Goal: Communication & Community: Answer question/provide support

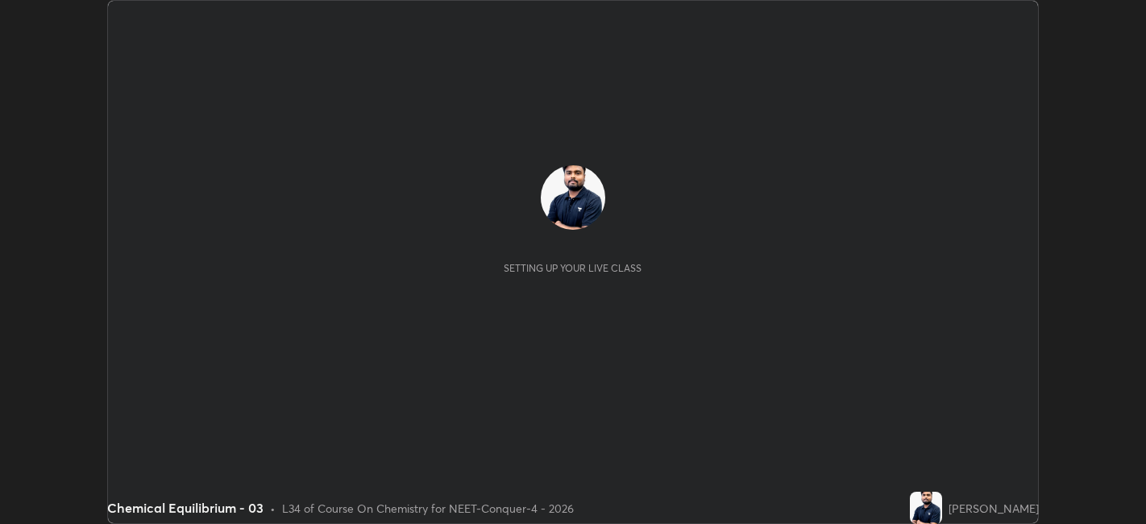
scroll to position [524, 1145]
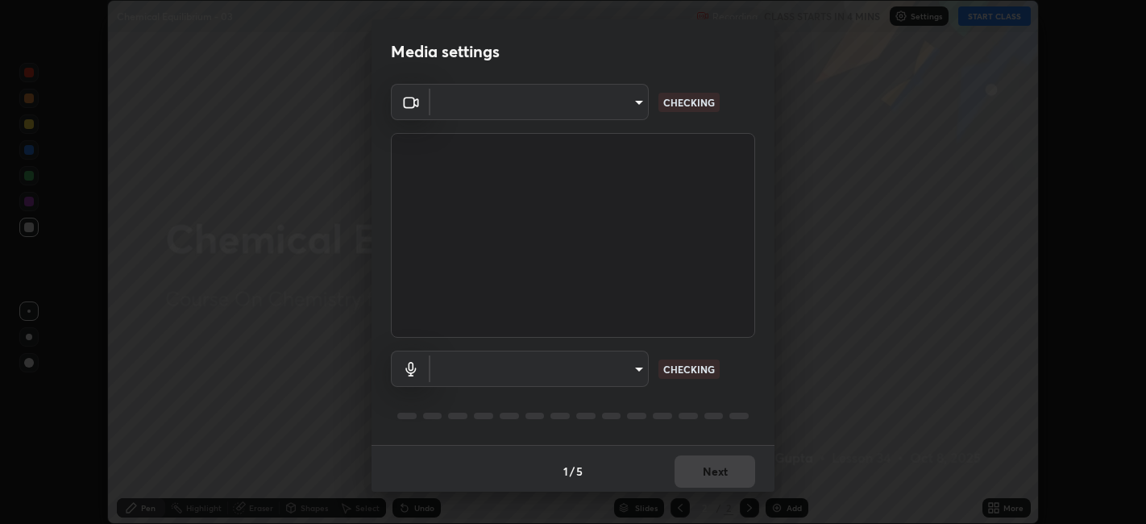
type input "a2c9e0304fea7a197325265949ed38064ec23766b16e4a4df4757bcf8ee53c87"
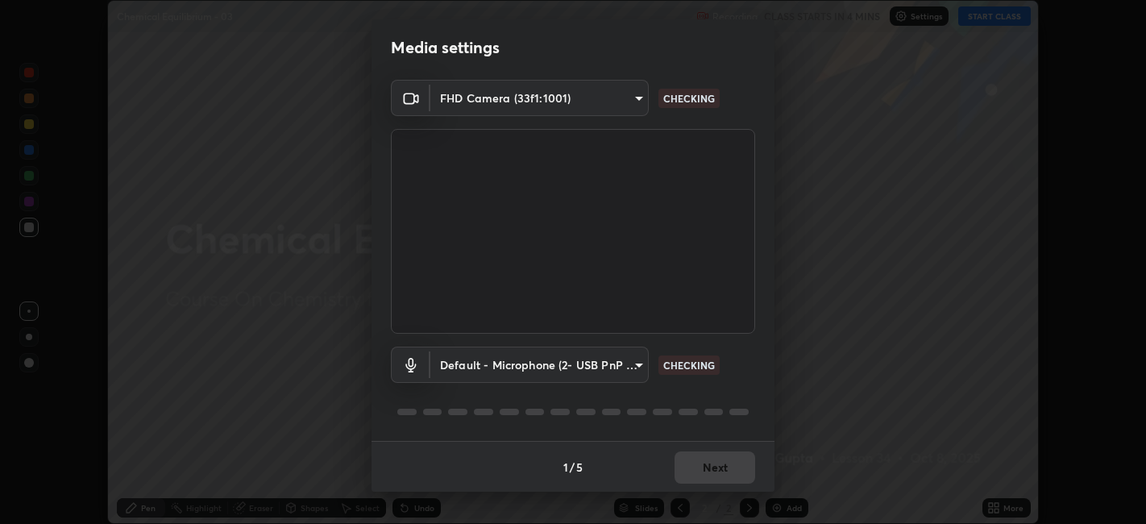
click at [609, 354] on body "Erase all Chemical Equilibrium - 03 Recording CLASS STARTS IN 4 MINS Settings S…" at bounding box center [573, 262] width 1146 height 524
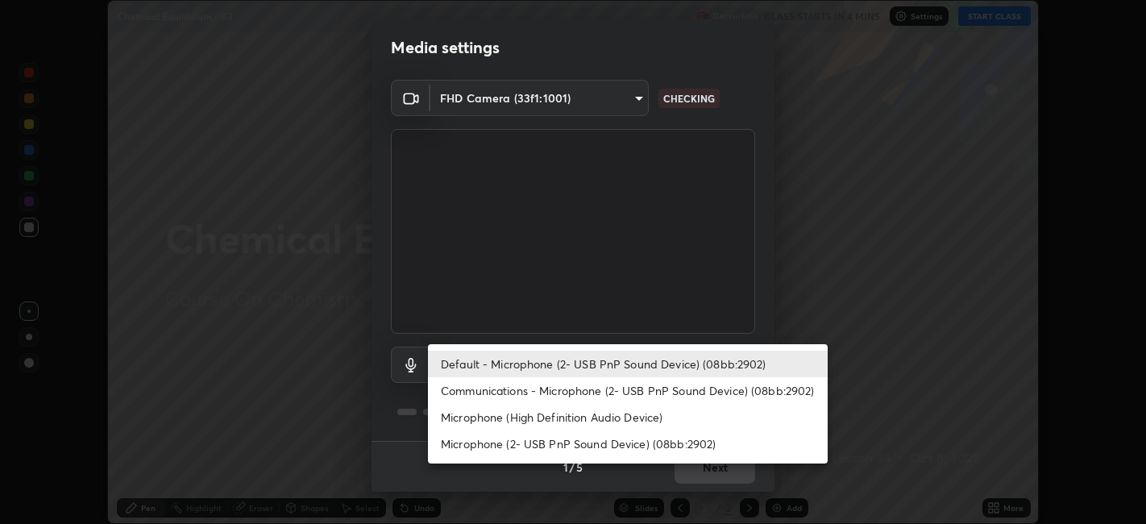
click at [613, 363] on li "Default - Microphone (2- USB PnP Sound Device) (08bb:2902)" at bounding box center [628, 364] width 400 height 27
click at [620, 364] on li "Default - Microphone (2- USB PnP Sound Device) (08bb:2902)" at bounding box center [628, 364] width 400 height 27
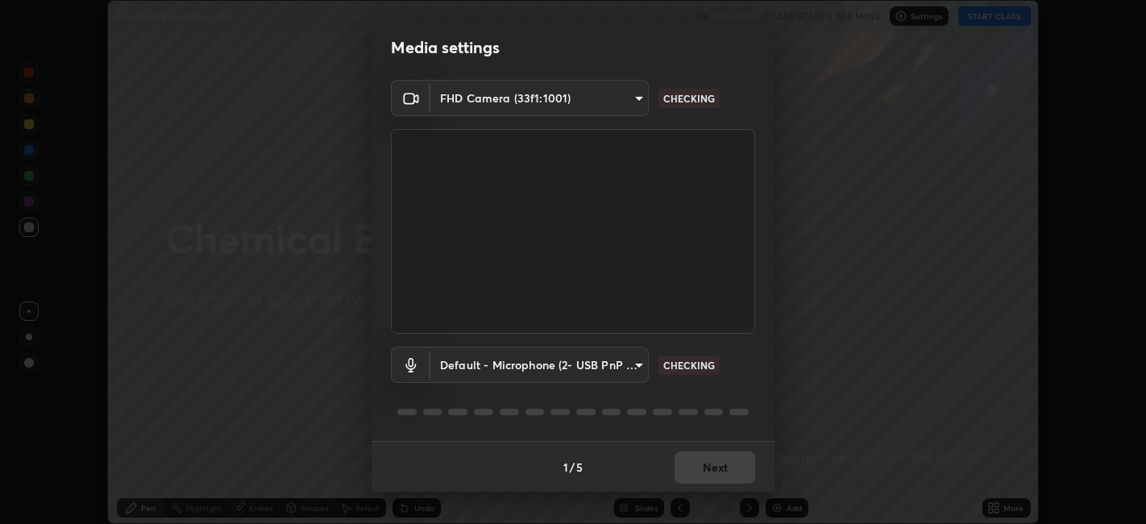
click at [603, 367] on body "Erase all Chemical Equilibrium - 03 Recording CLASS STARTS IN 4 MINS Settings S…" at bounding box center [573, 262] width 1146 height 524
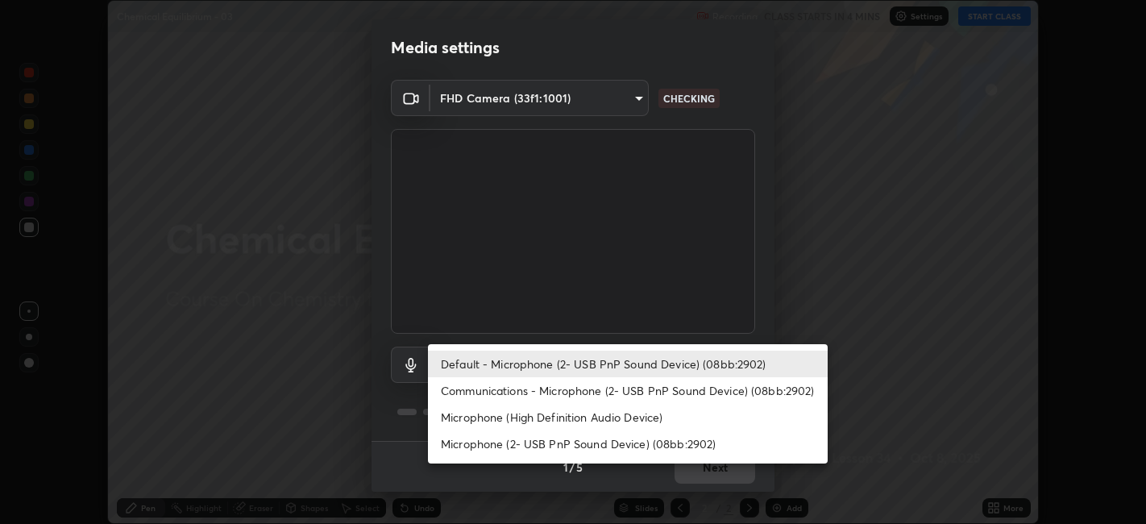
click at [592, 387] on li "Communications - Microphone (2- USB PnP Sound Device) (08bb:2902)" at bounding box center [628, 390] width 400 height 27
click at [604, 387] on li "Communications - Microphone (2- USB PnP Sound Device) (08bb:2902)" at bounding box center [628, 390] width 400 height 27
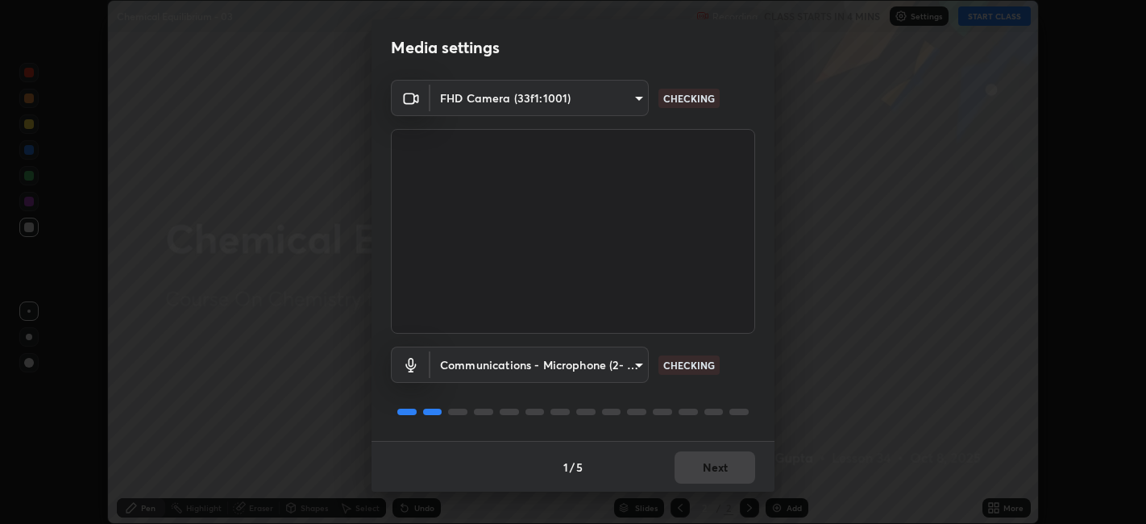
click at [604, 358] on body "Erase all Chemical Equilibrium - 03 Recording CLASS STARTS IN 4 MINS Settings S…" at bounding box center [573, 262] width 1146 height 524
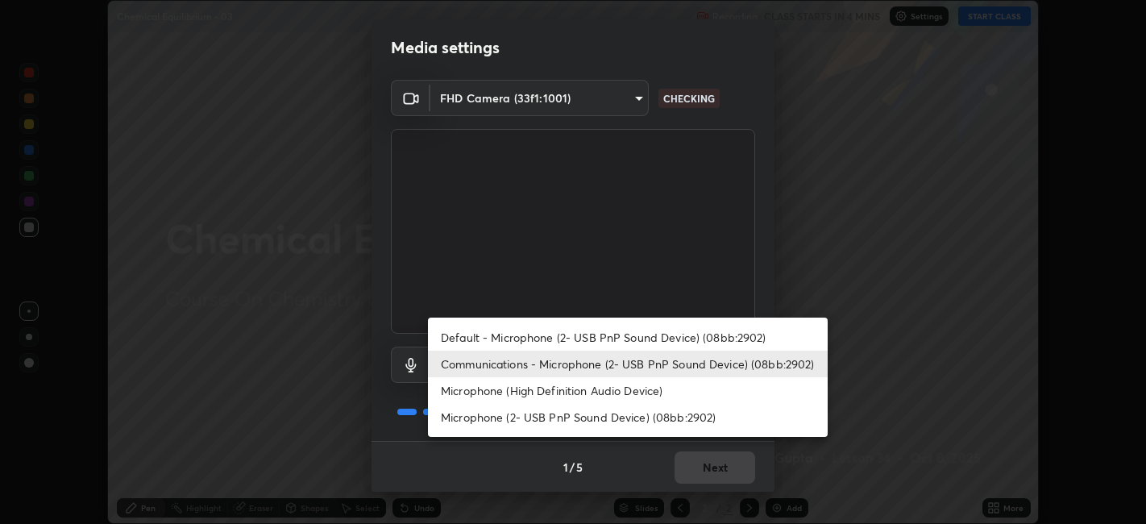
click at [589, 337] on li "Default - Microphone (2- USB PnP Sound Device) (08bb:2902)" at bounding box center [628, 337] width 400 height 27
type input "default"
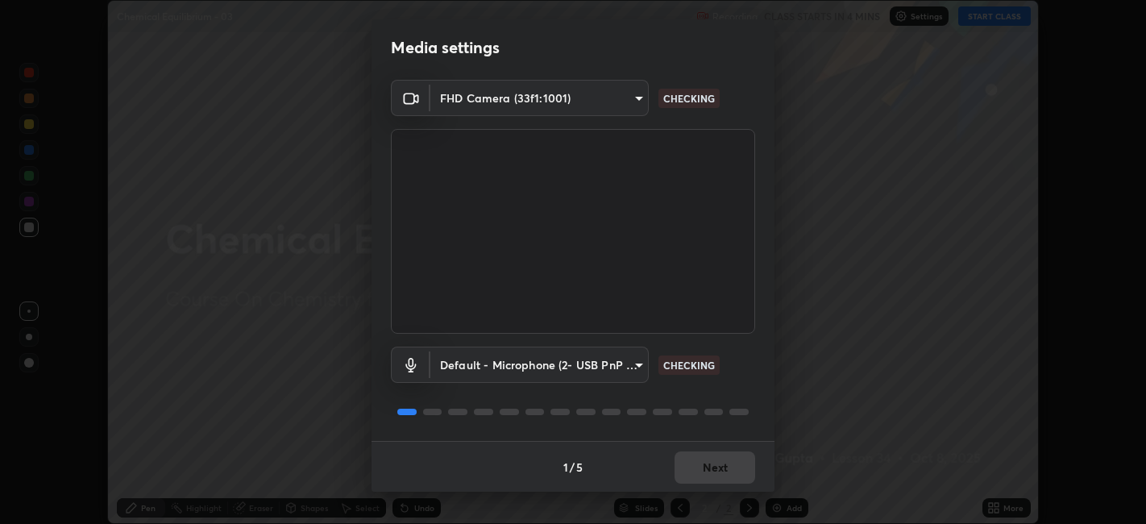
click at [712, 446] on div "1 / 5 Next" at bounding box center [572, 467] width 403 height 52
click at [727, 454] on div "1 / 5 Next" at bounding box center [572, 467] width 403 height 52
click at [732, 467] on div "1 / 5 Next" at bounding box center [572, 467] width 403 height 52
click at [695, 468] on button "Next" at bounding box center [714, 467] width 81 height 32
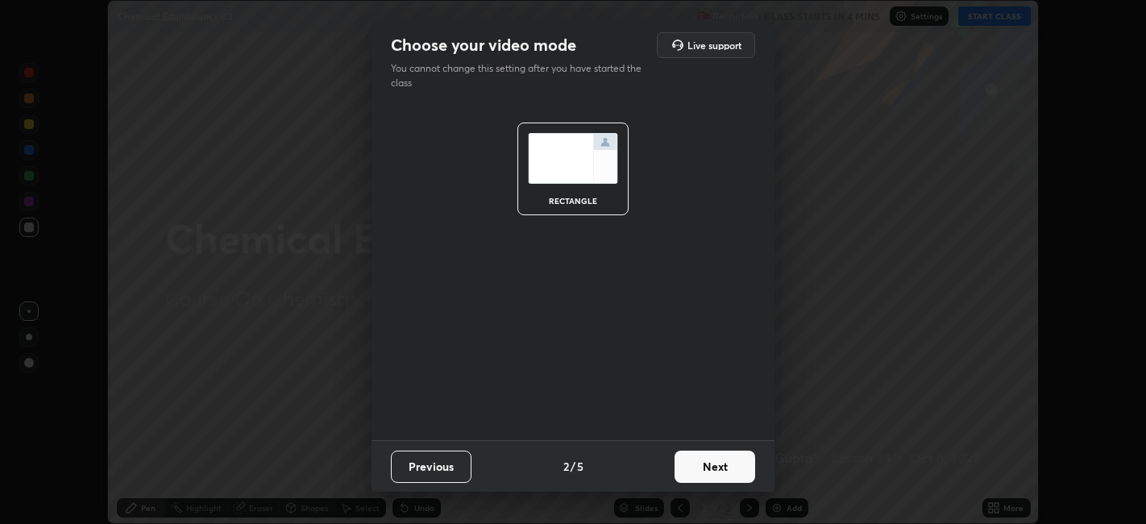
scroll to position [0, 0]
click at [707, 460] on button "Next" at bounding box center [714, 466] width 81 height 32
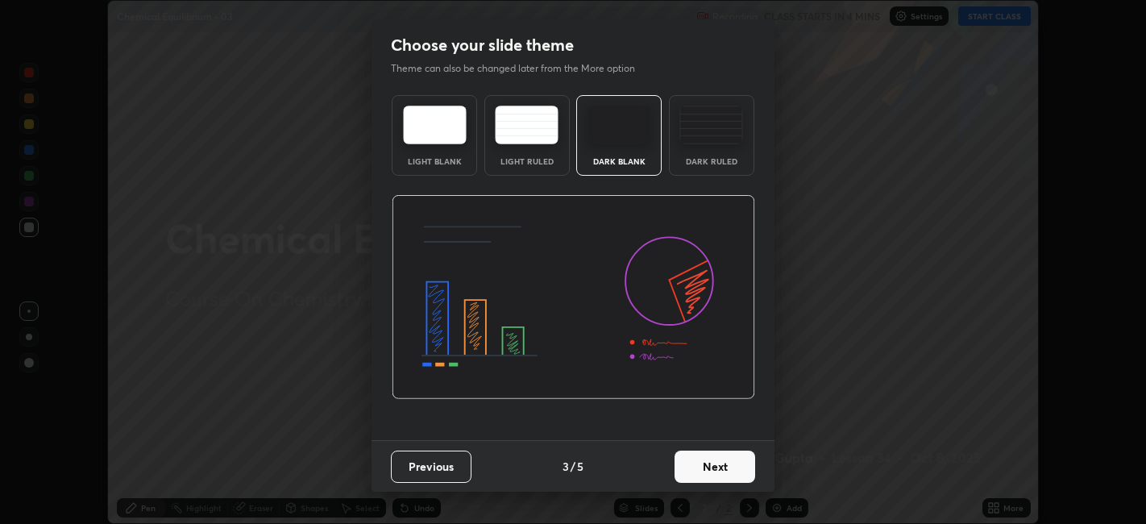
click at [730, 458] on button "Next" at bounding box center [714, 466] width 81 height 32
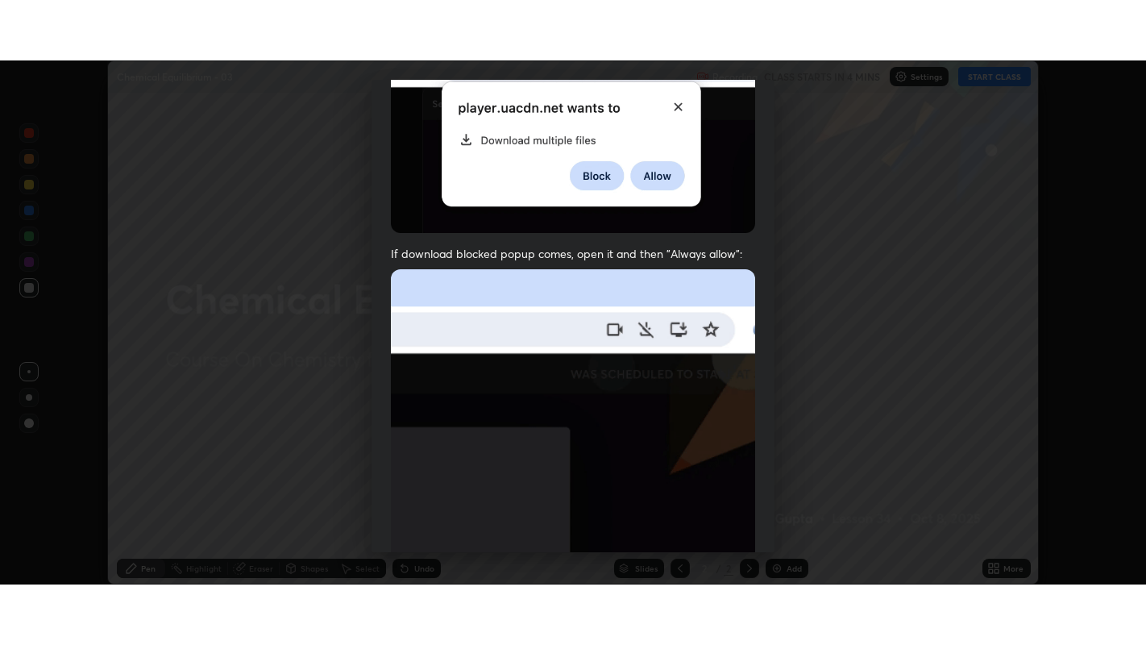
scroll to position [333, 0]
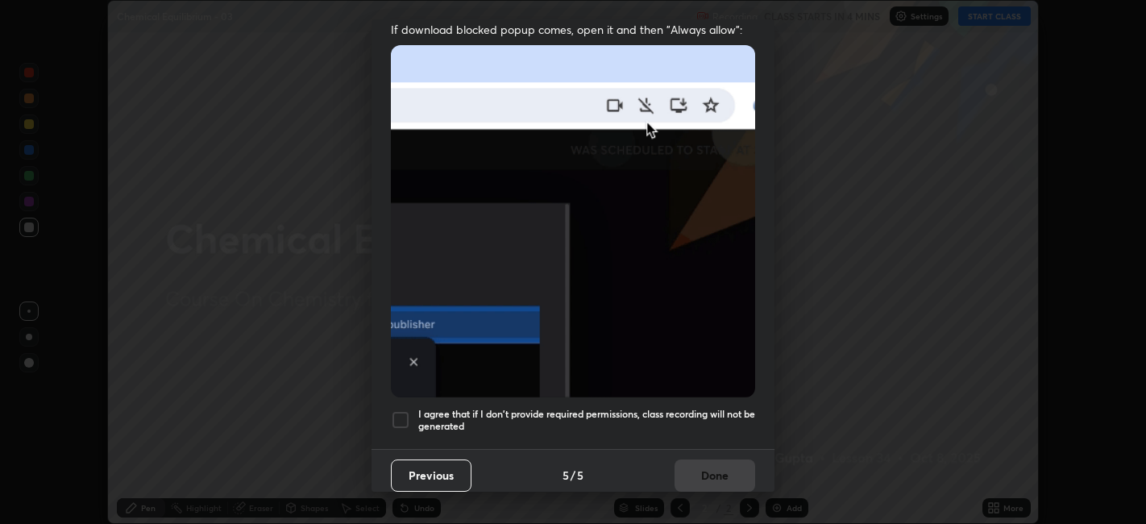
click at [405, 413] on div at bounding box center [400, 419] width 19 height 19
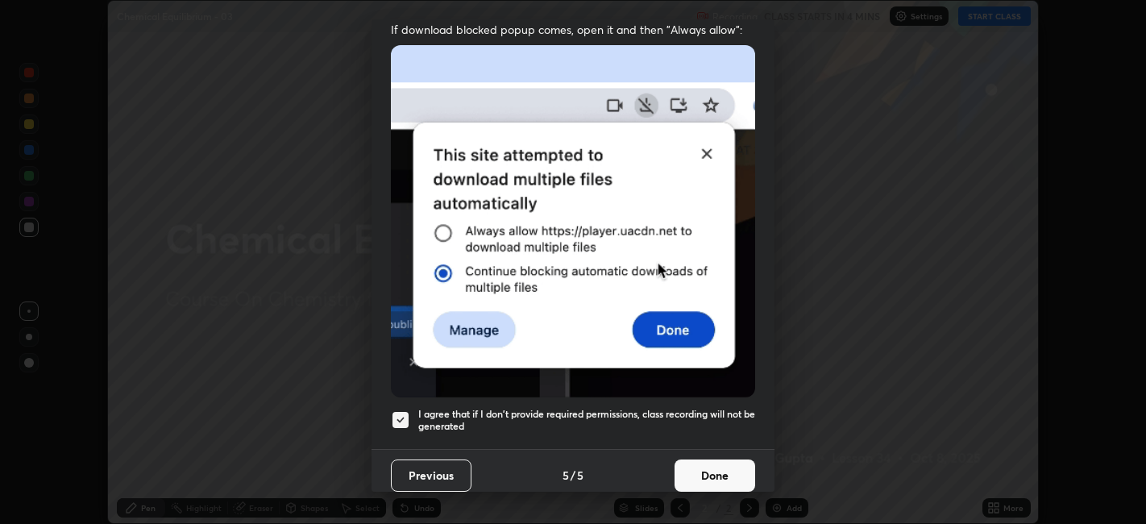
click at [695, 473] on button "Done" at bounding box center [714, 475] width 81 height 32
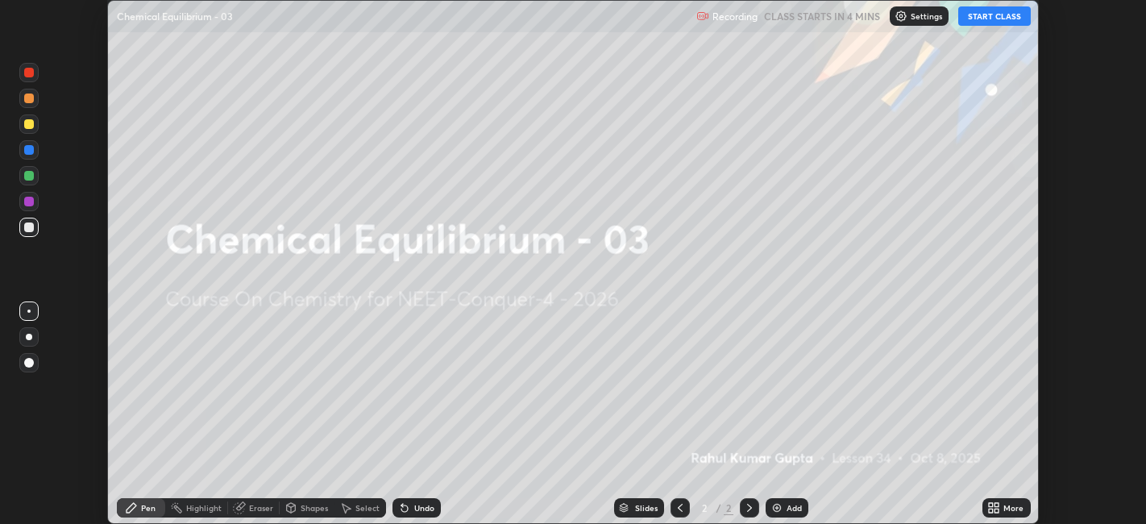
click at [985, 508] on div "More" at bounding box center [1006, 507] width 48 height 19
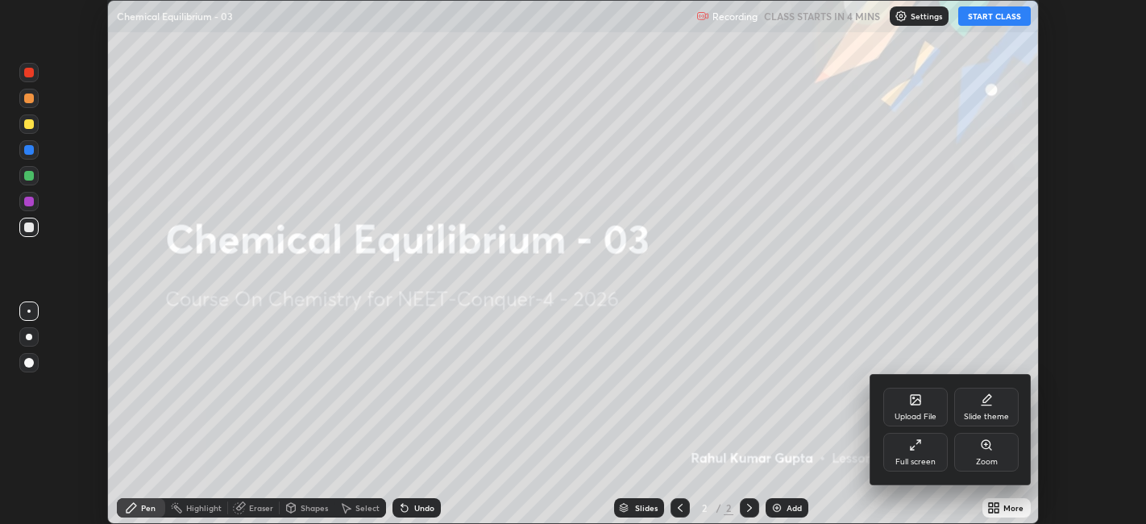
click at [918, 459] on div "Full screen" at bounding box center [915, 462] width 40 height 8
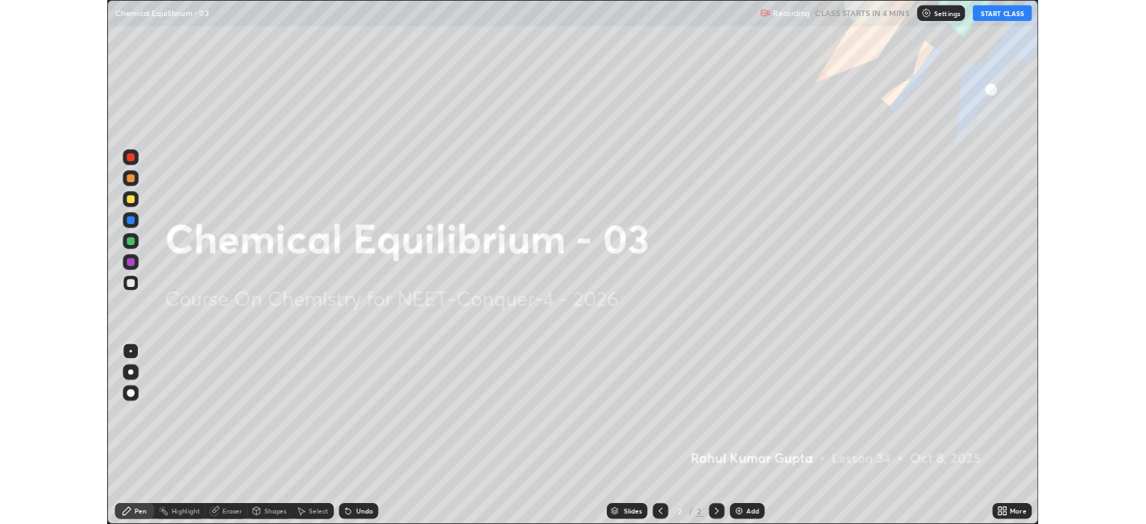
scroll to position [645, 1146]
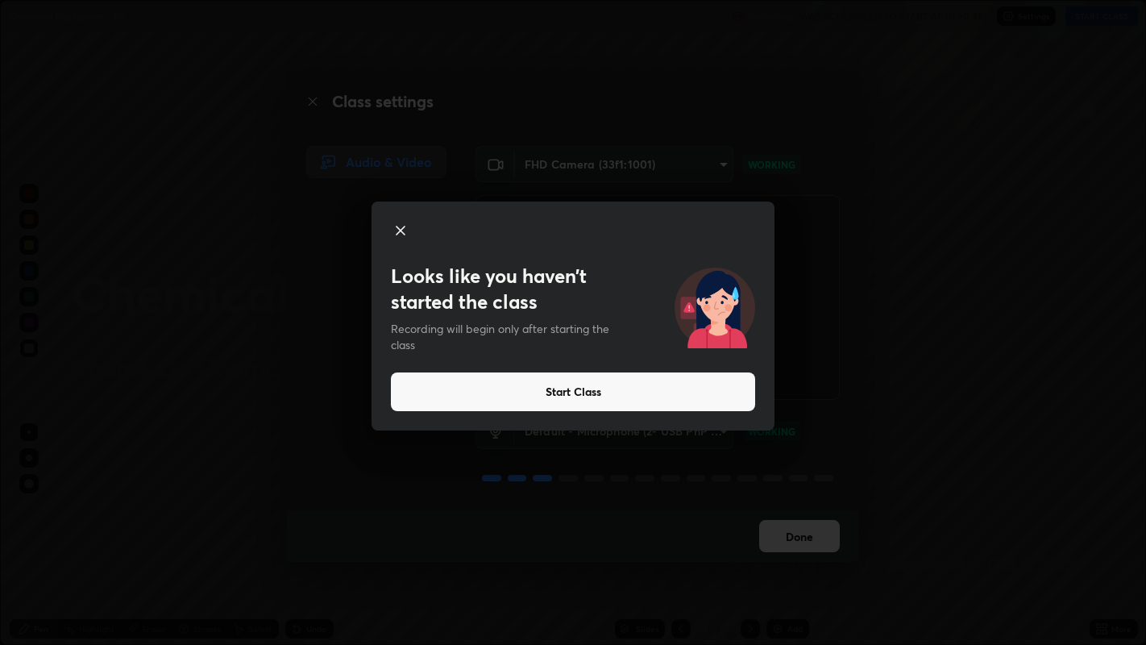
click at [637, 394] on button "Start Class" at bounding box center [573, 391] width 364 height 39
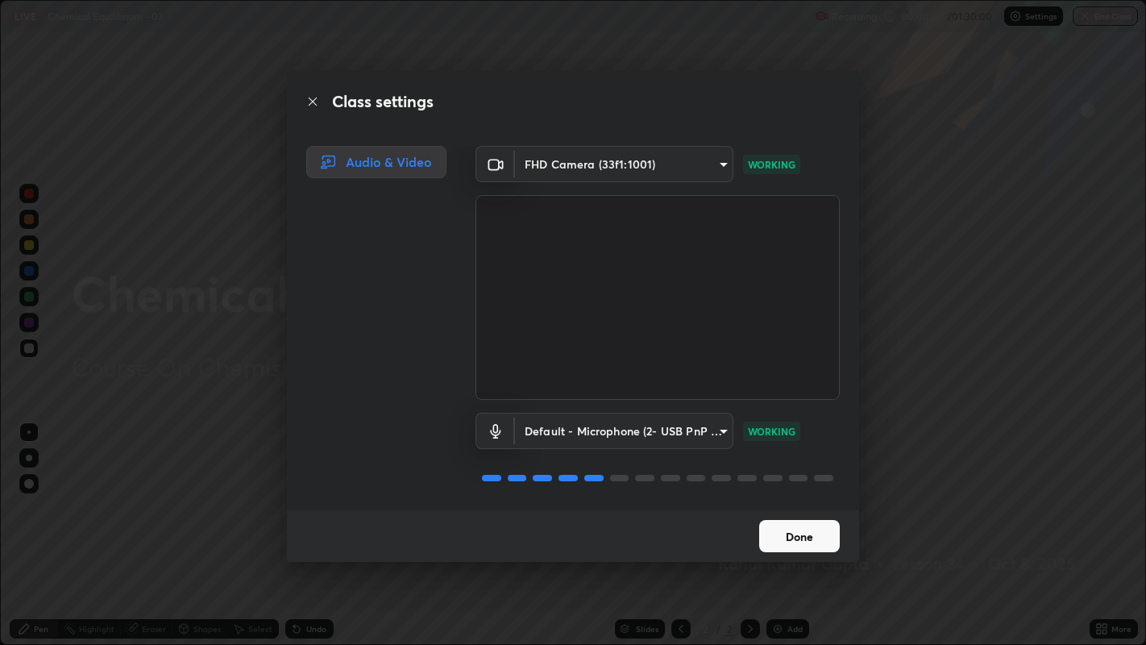
click at [803, 523] on button "Done" at bounding box center [799, 536] width 81 height 32
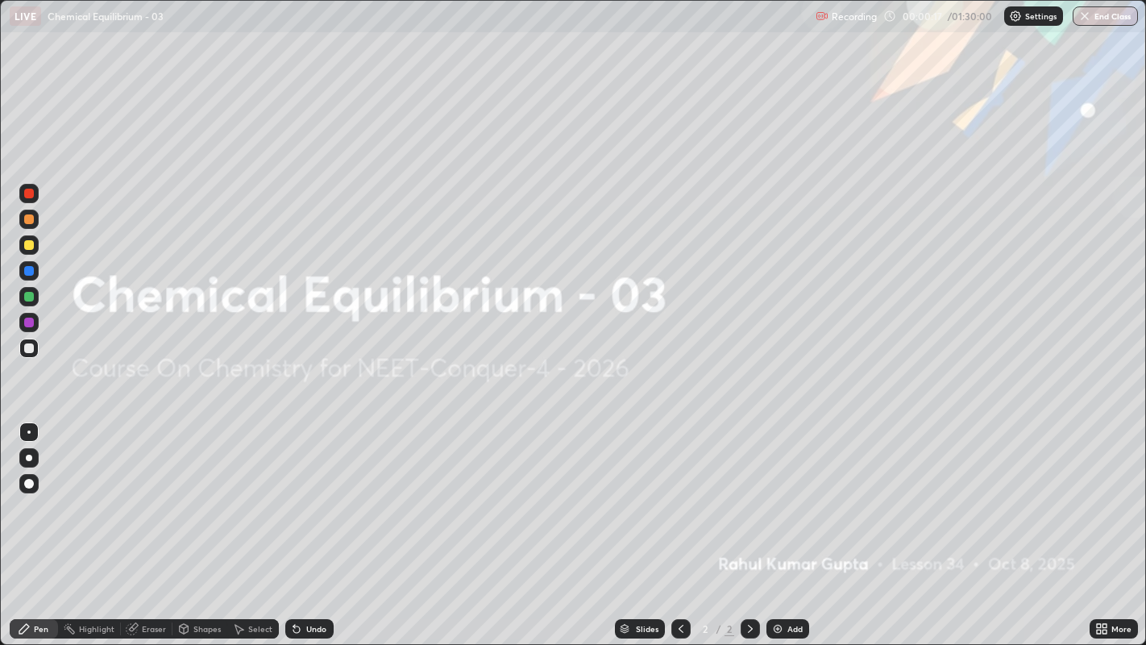
click at [788, 523] on div "Add" at bounding box center [794, 628] width 15 height 8
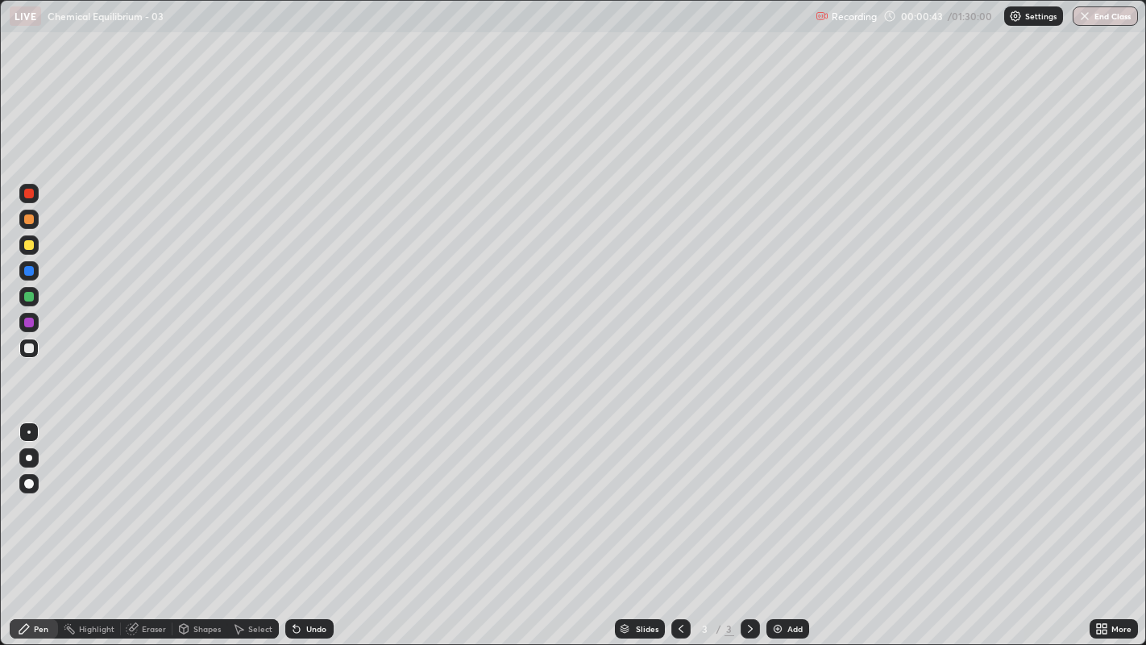
click at [26, 221] on div at bounding box center [29, 219] width 10 height 10
click at [28, 457] on div at bounding box center [29, 457] width 6 height 6
click at [30, 348] on div at bounding box center [29, 348] width 10 height 10
click at [203, 523] on div "Shapes" at bounding box center [206, 628] width 27 height 8
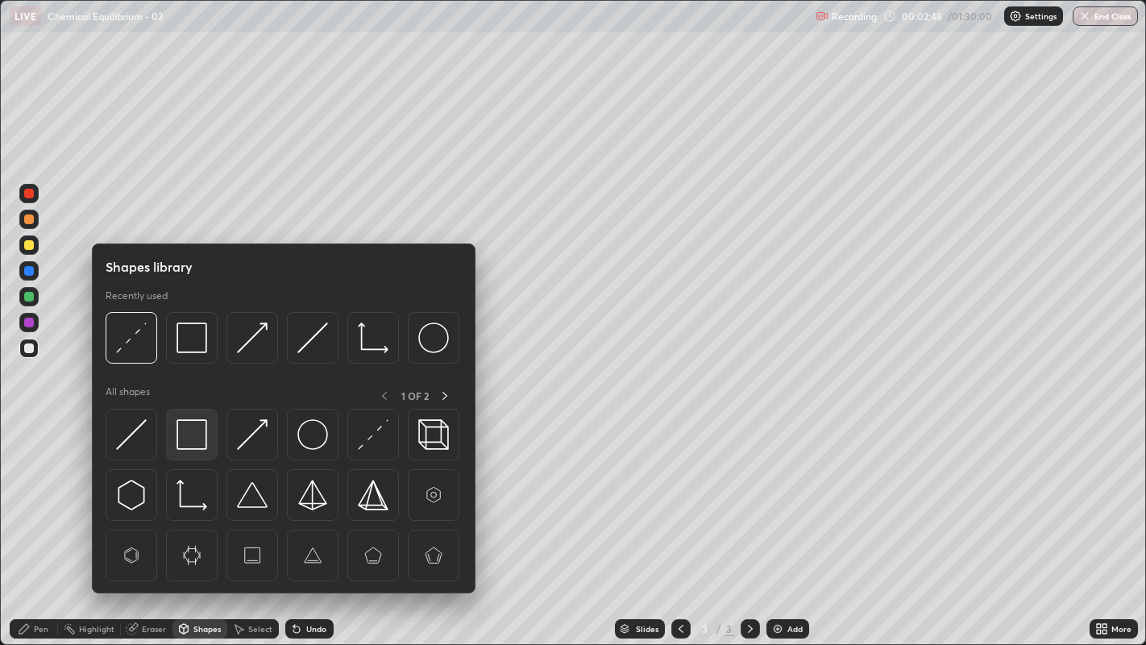
click at [192, 435] on img at bounding box center [191, 434] width 31 height 31
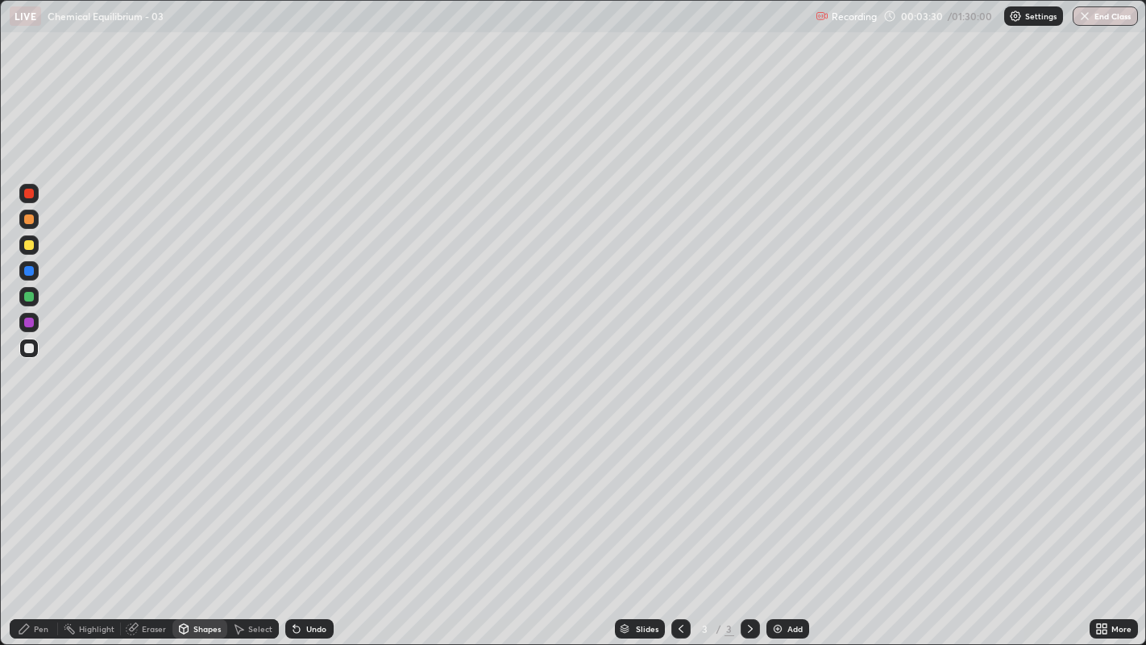
click at [788, 523] on div "Add" at bounding box center [794, 628] width 15 height 8
click at [41, 523] on div "Pen" at bounding box center [41, 628] width 15 height 8
click at [29, 219] on div at bounding box center [29, 219] width 10 height 10
click at [214, 523] on div "Shapes" at bounding box center [199, 628] width 55 height 19
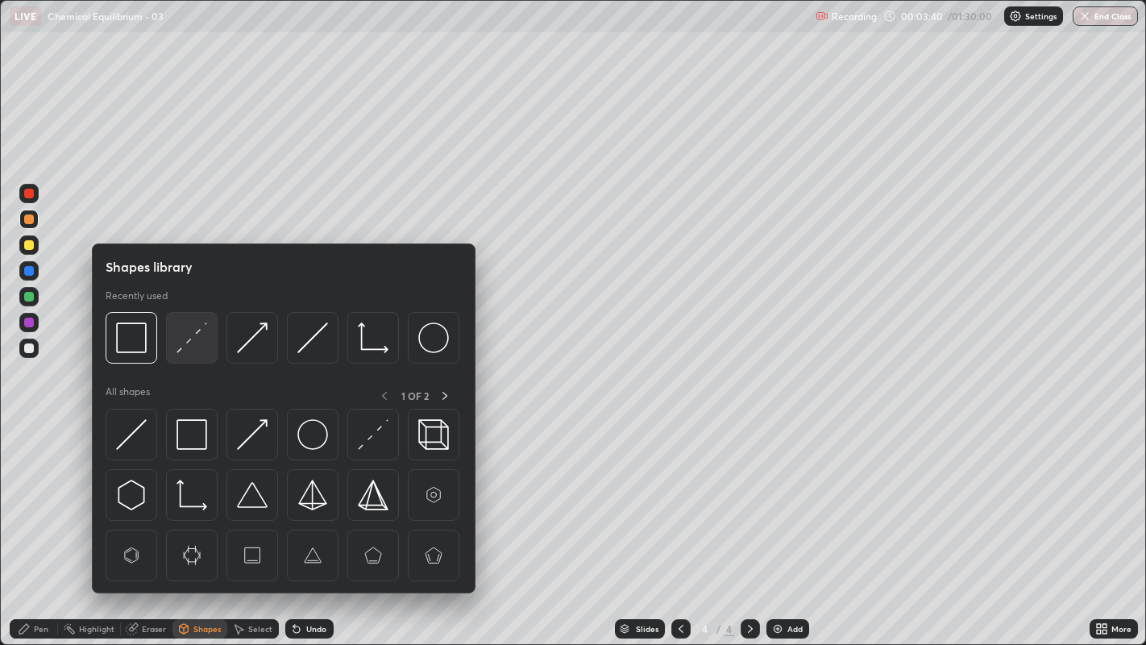
click at [195, 331] on img at bounding box center [191, 337] width 31 height 31
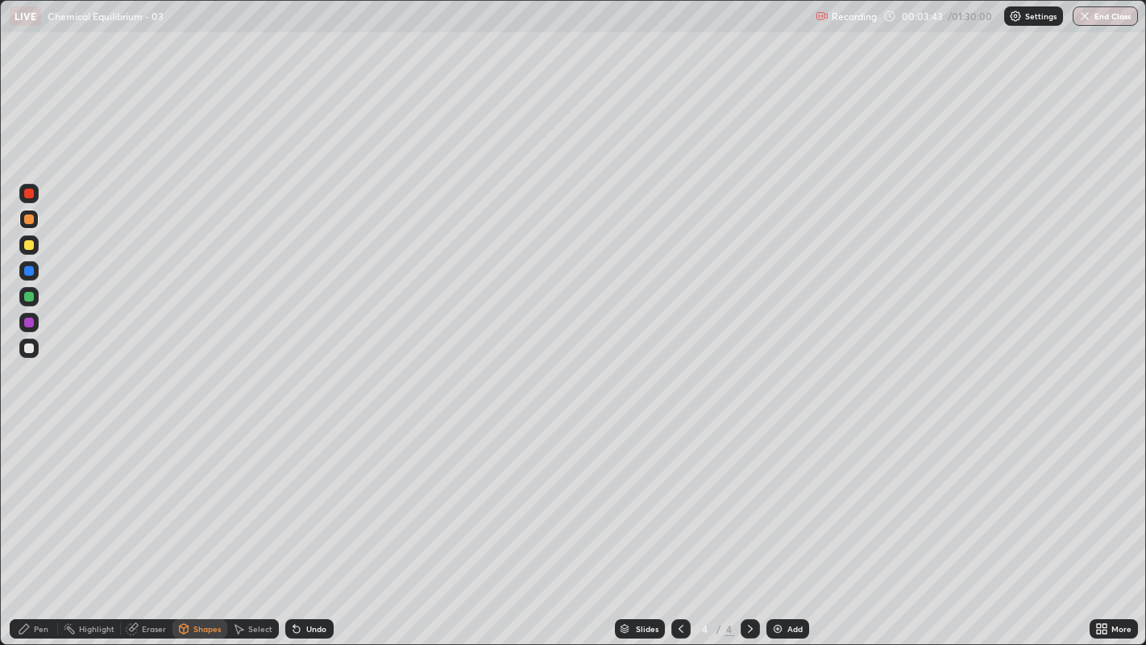
click at [38, 523] on div "Pen" at bounding box center [41, 628] width 15 height 8
click at [29, 347] on div at bounding box center [29, 348] width 10 height 10
click at [30, 298] on div at bounding box center [29, 297] width 10 height 10
click at [33, 348] on div at bounding box center [29, 348] width 10 height 10
click at [204, 523] on div "Shapes" at bounding box center [206, 628] width 27 height 8
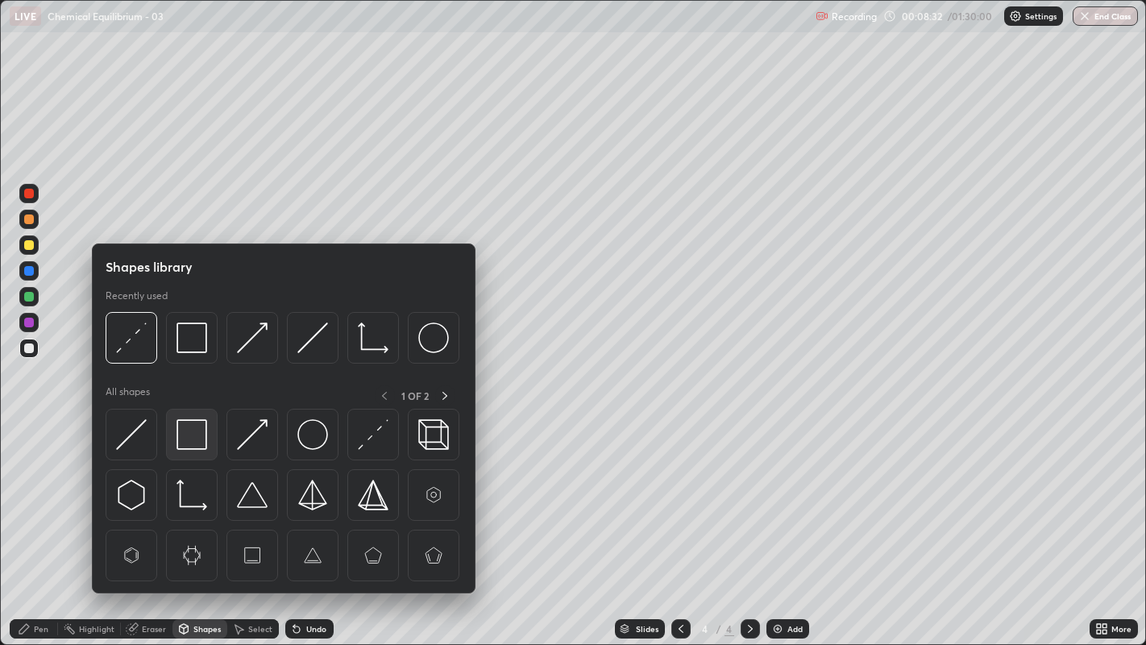
click at [196, 434] on img at bounding box center [191, 434] width 31 height 31
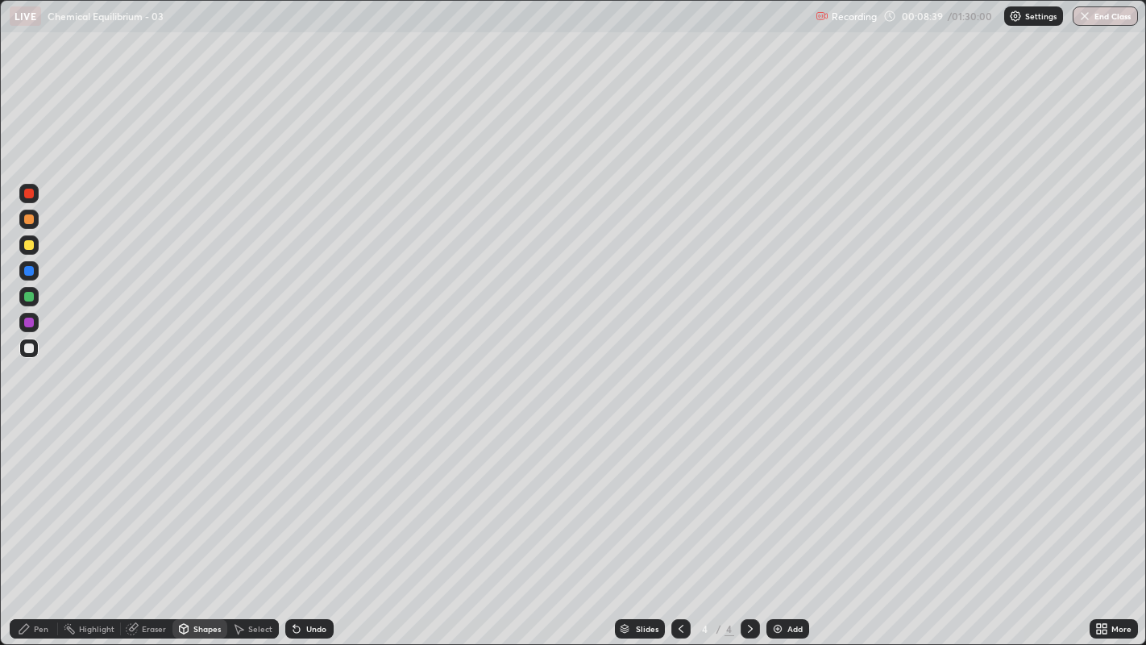
click at [39, 523] on div "Pen" at bounding box center [41, 628] width 15 height 8
click at [202, 523] on div "Shapes" at bounding box center [206, 628] width 27 height 8
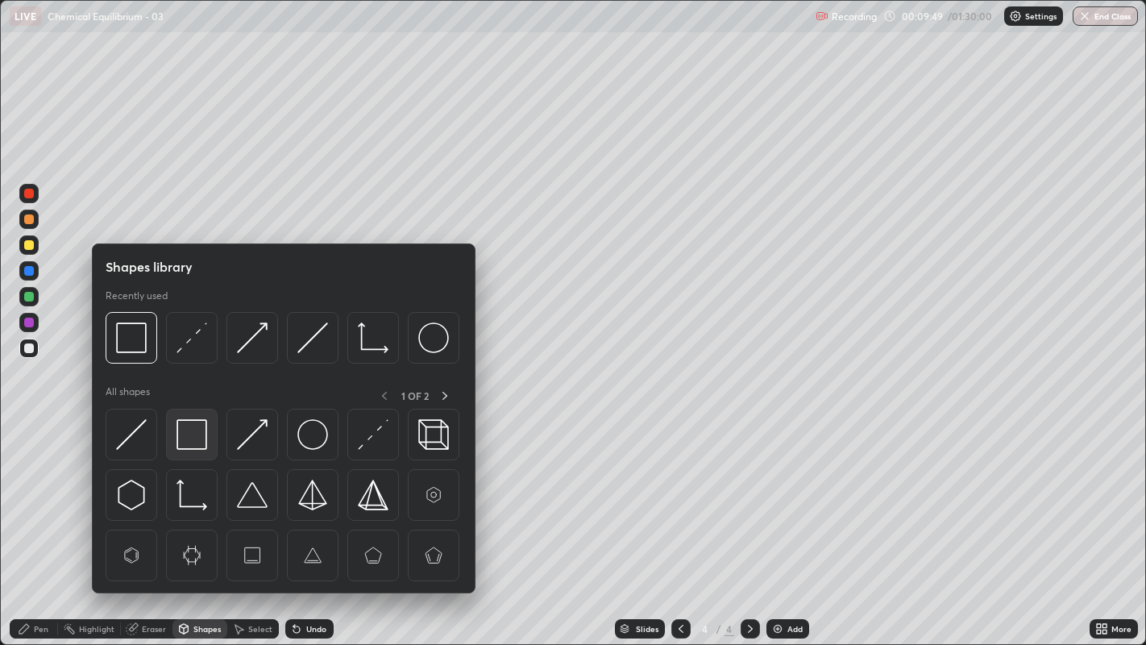
click at [189, 435] on img at bounding box center [191, 434] width 31 height 31
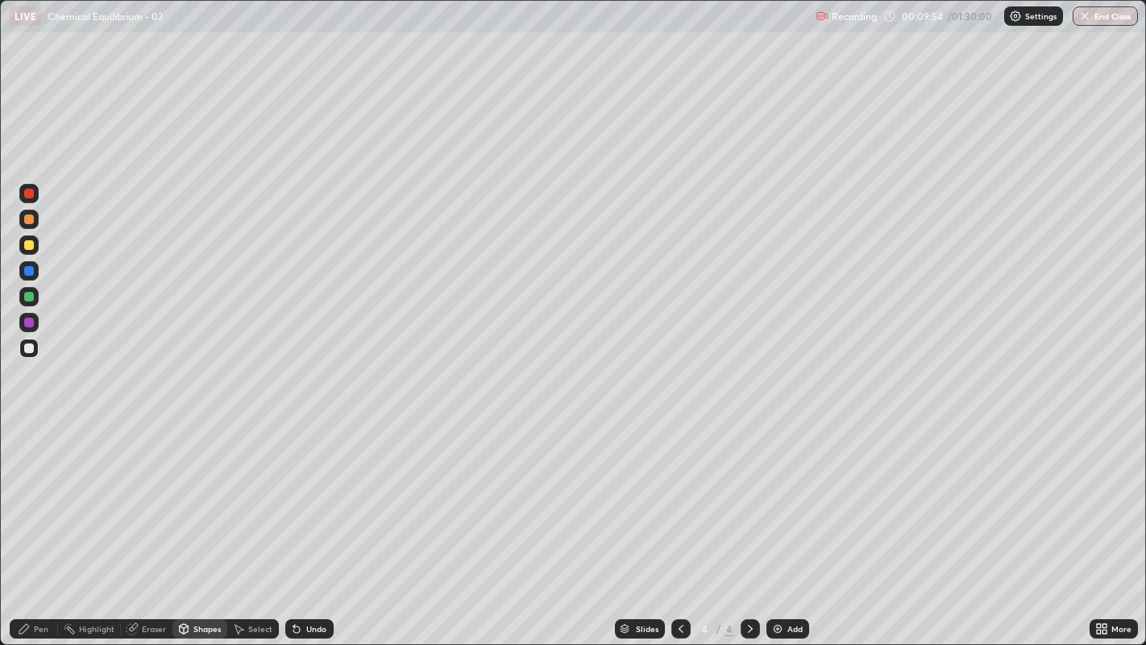
click at [31, 523] on div "Pen" at bounding box center [34, 628] width 48 height 19
click at [678, 523] on icon at bounding box center [680, 628] width 13 height 13
click at [748, 523] on icon at bounding box center [750, 628] width 13 height 13
click at [787, 523] on div "Add" at bounding box center [794, 628] width 15 height 8
click at [31, 222] on div at bounding box center [29, 219] width 10 height 10
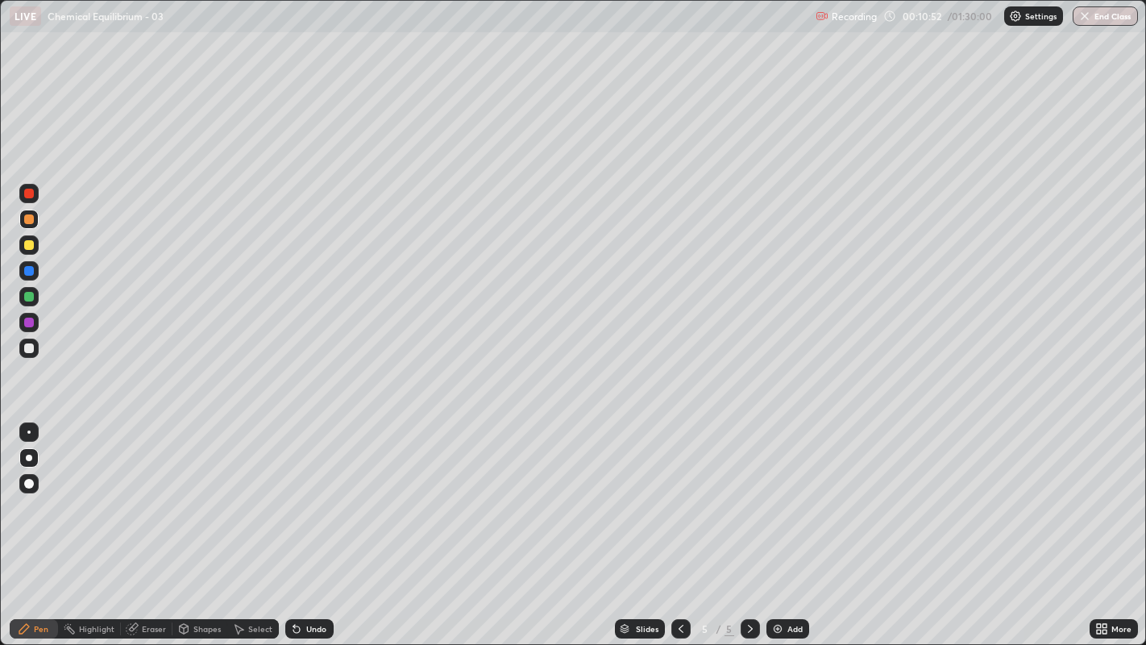
click at [197, 523] on div "Shapes" at bounding box center [206, 628] width 27 height 8
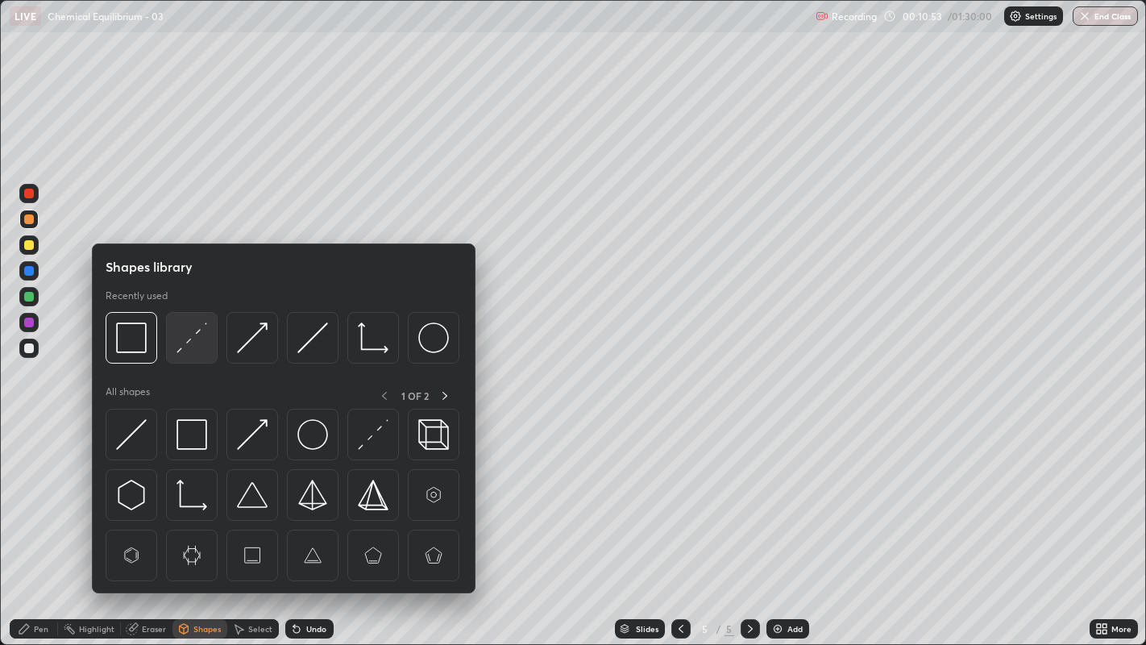
click at [191, 342] on img at bounding box center [191, 337] width 31 height 31
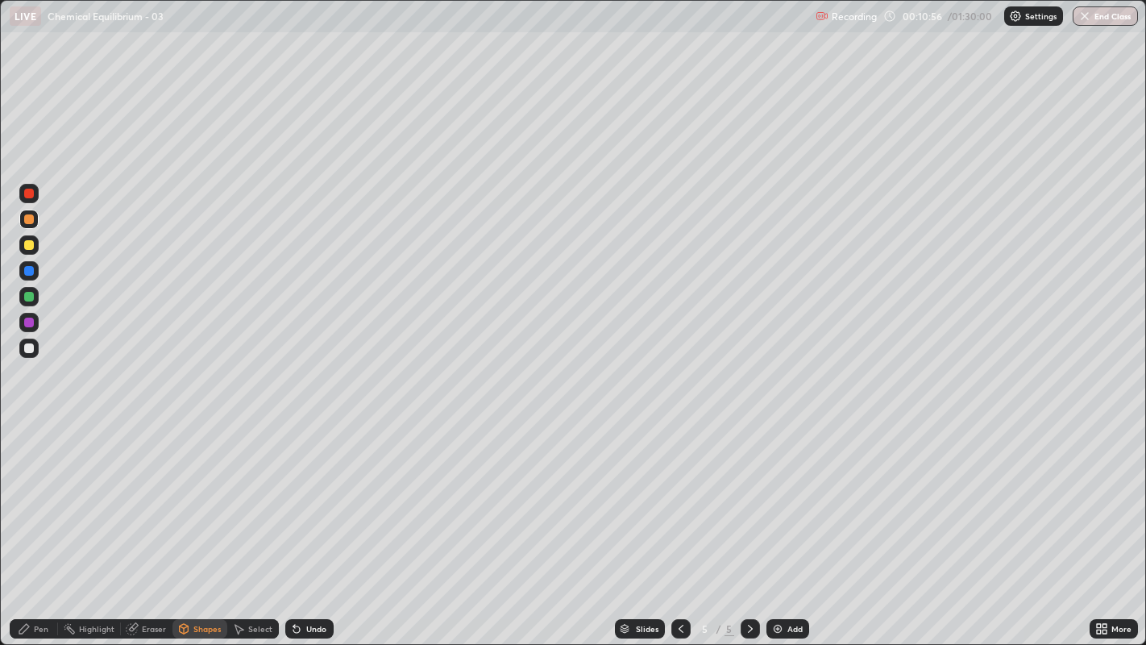
click at [34, 523] on div "Pen" at bounding box center [34, 628] width 48 height 19
click at [29, 351] on div at bounding box center [29, 348] width 10 height 10
click at [193, 523] on div "Shapes" at bounding box center [206, 628] width 27 height 8
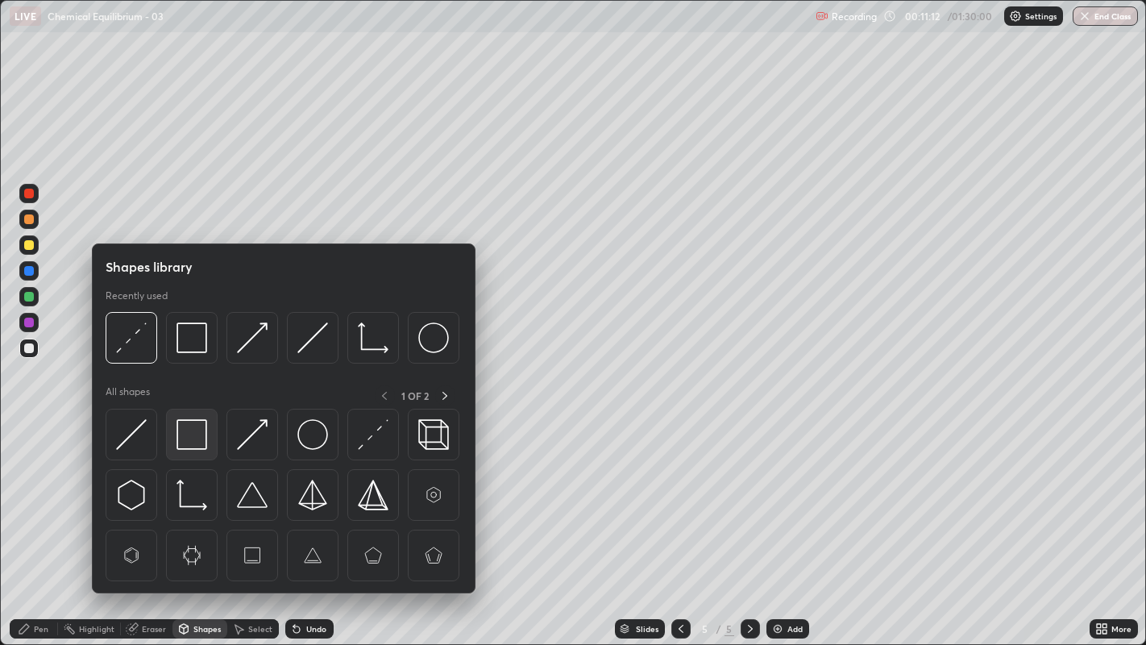
click at [189, 441] on img at bounding box center [191, 434] width 31 height 31
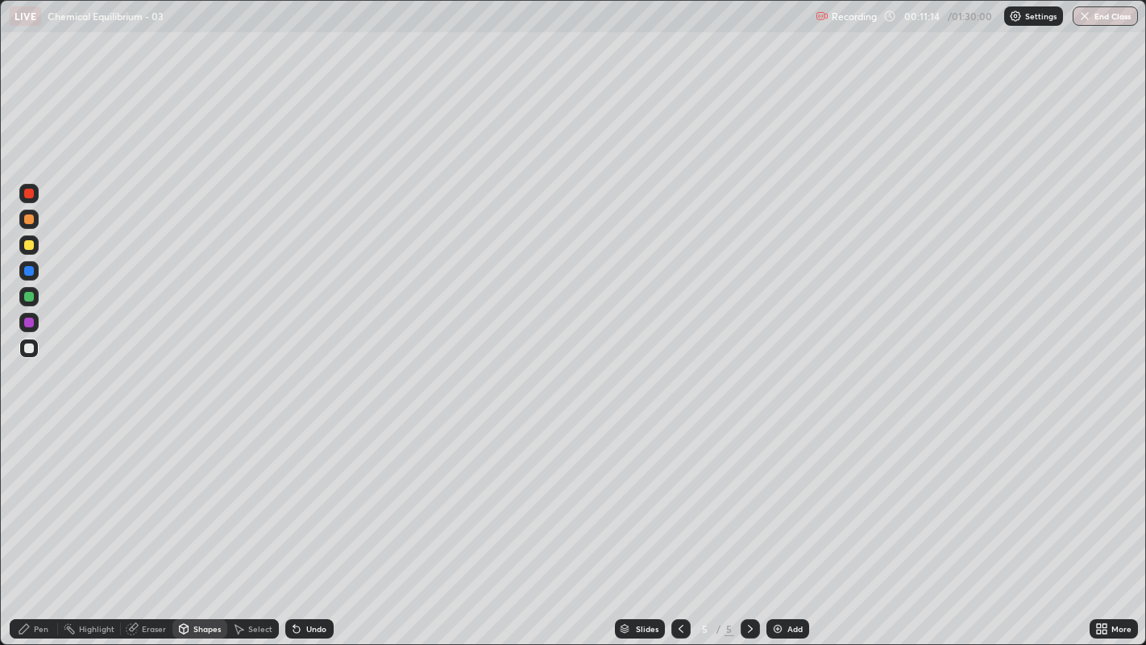
click at [36, 523] on div "Pen" at bounding box center [41, 628] width 15 height 8
click at [36, 320] on div at bounding box center [28, 322] width 19 height 19
click at [28, 349] on div at bounding box center [29, 348] width 10 height 10
click at [323, 523] on div "Undo" at bounding box center [309, 628] width 48 height 19
click at [789, 523] on div "Add" at bounding box center [794, 628] width 15 height 8
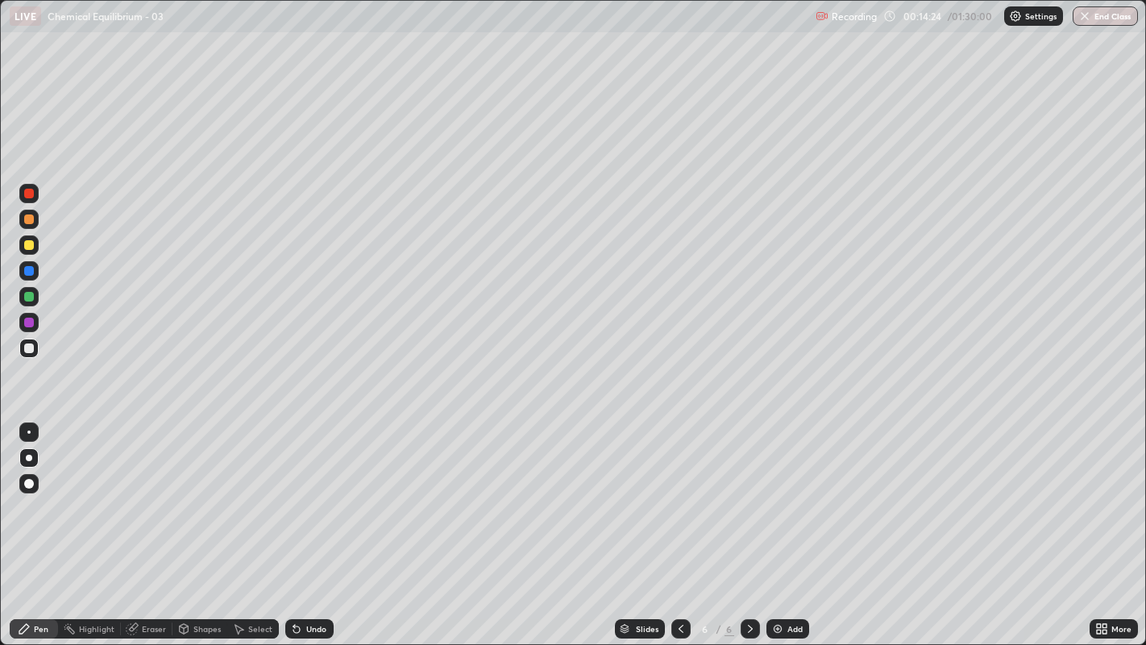
click at [30, 245] on div at bounding box center [29, 245] width 10 height 10
click at [310, 523] on div "Undo" at bounding box center [316, 628] width 20 height 8
click at [313, 523] on div "Undo" at bounding box center [316, 628] width 20 height 8
click at [29, 348] on div at bounding box center [29, 348] width 10 height 10
click at [678, 523] on icon at bounding box center [680, 628] width 13 height 13
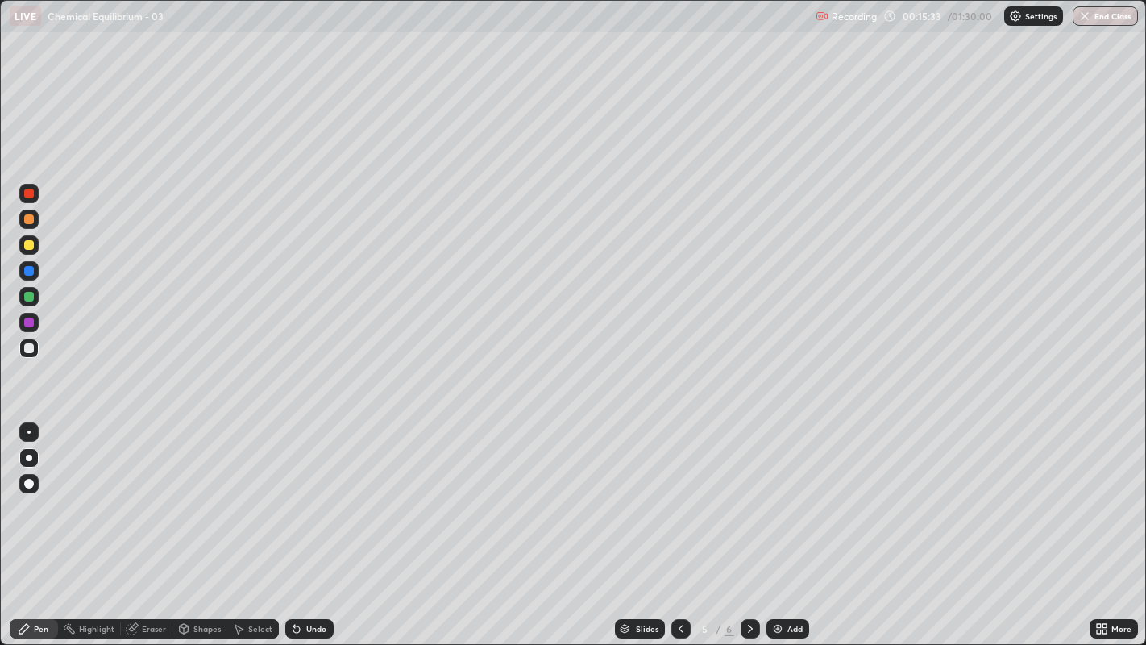
click at [748, 523] on icon at bounding box center [750, 628] width 13 height 13
click at [795, 523] on div "Add" at bounding box center [794, 628] width 15 height 8
click at [29, 245] on div at bounding box center [29, 245] width 10 height 10
click at [27, 347] on div at bounding box center [29, 348] width 10 height 10
click at [678, 523] on icon at bounding box center [680, 628] width 5 height 8
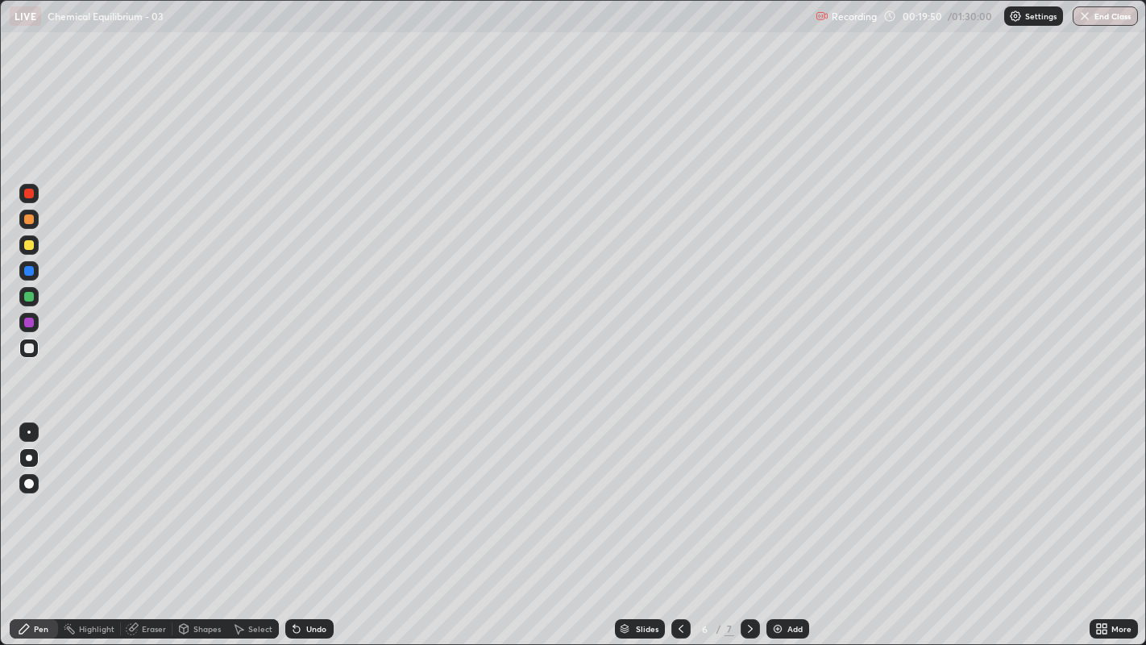
click at [679, 523] on icon at bounding box center [680, 628] width 13 height 13
click at [206, 523] on div "Shapes" at bounding box center [206, 628] width 27 height 8
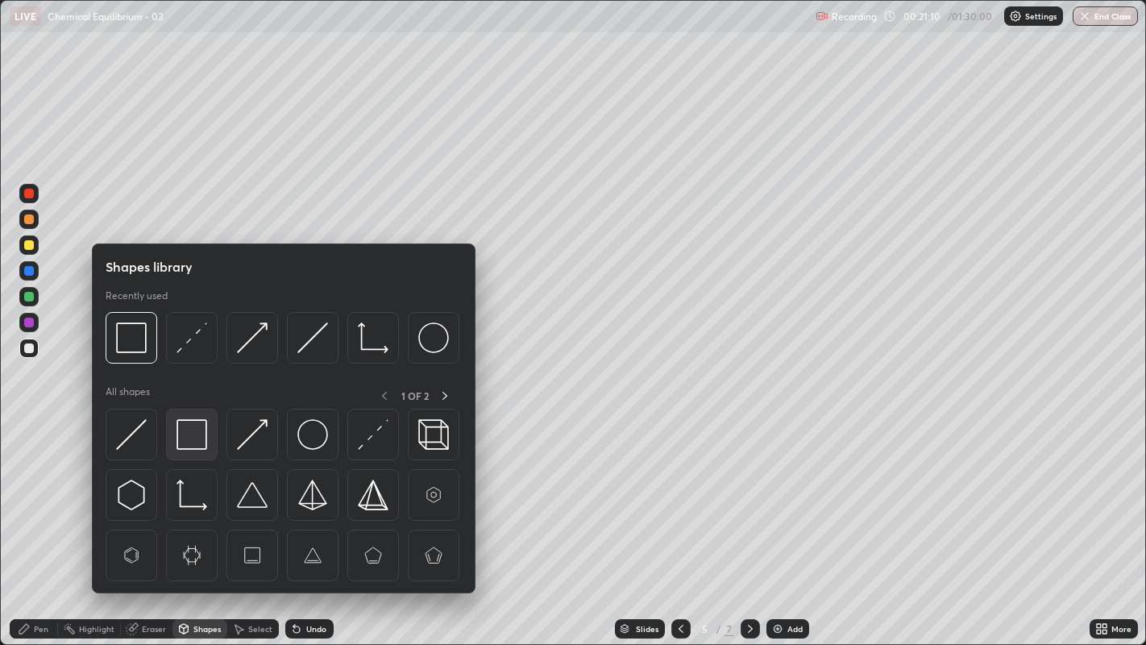
click at [201, 435] on img at bounding box center [191, 434] width 31 height 31
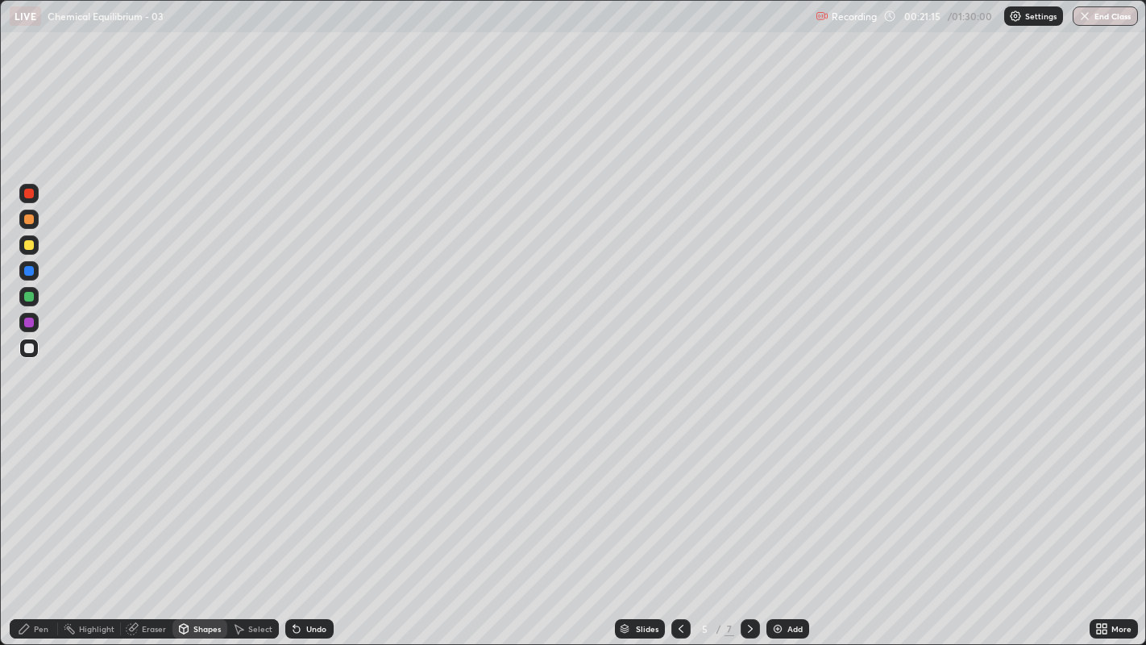
click at [43, 523] on div "Pen" at bounding box center [34, 628] width 48 height 19
click at [65, 523] on circle at bounding box center [66, 625] width 2 height 2
click at [778, 523] on img at bounding box center [777, 628] width 13 height 13
click at [40, 523] on div "Pen" at bounding box center [41, 628] width 15 height 8
click at [42, 81] on div "Erase all" at bounding box center [29, 322] width 39 height 580
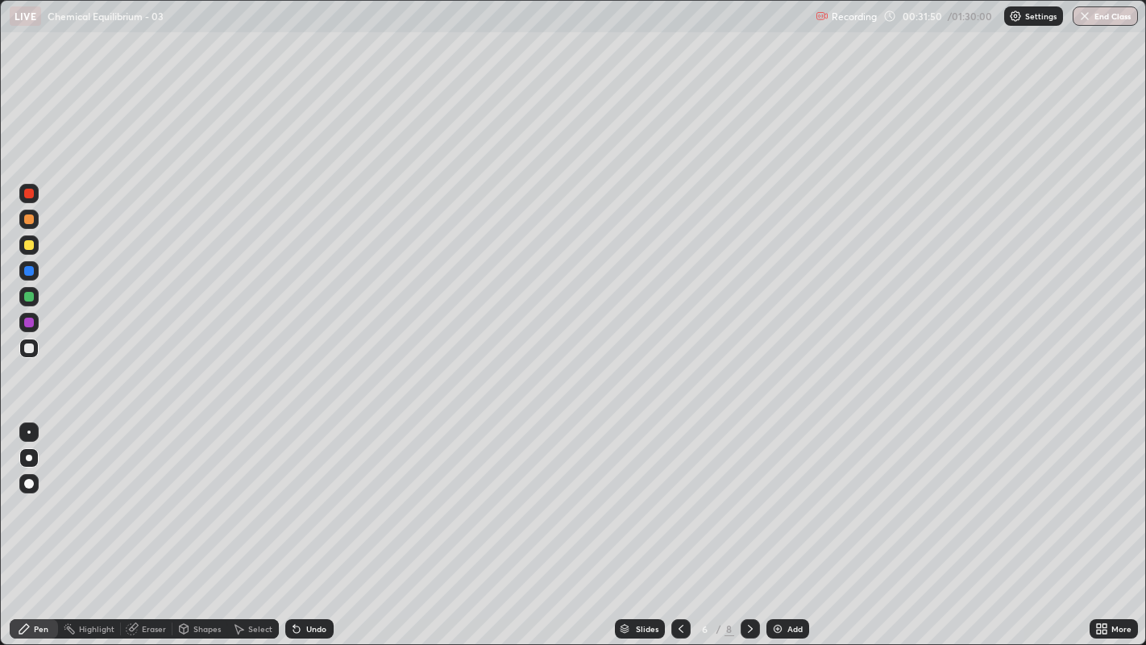
click at [747, 523] on icon at bounding box center [750, 628] width 13 height 13
click at [749, 523] on icon at bounding box center [750, 628] width 5 height 8
click at [749, 523] on icon at bounding box center [750, 628] width 13 height 13
click at [788, 523] on div "Add" at bounding box center [794, 628] width 15 height 8
click at [32, 218] on div at bounding box center [29, 219] width 10 height 10
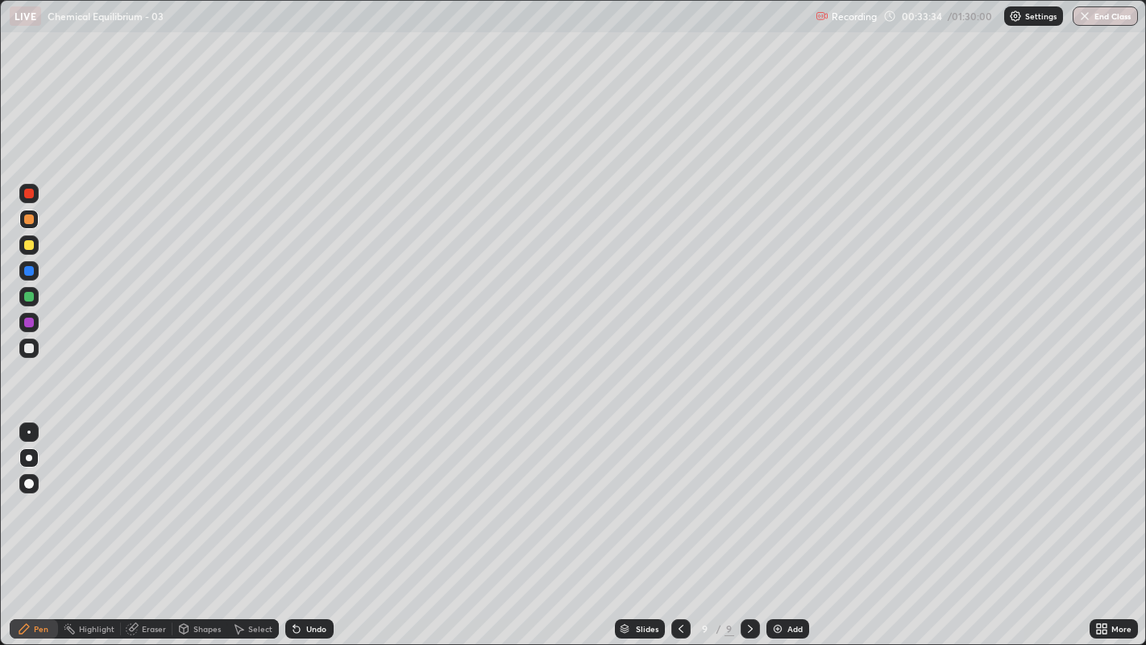
click at [201, 523] on div "Shapes" at bounding box center [206, 628] width 27 height 8
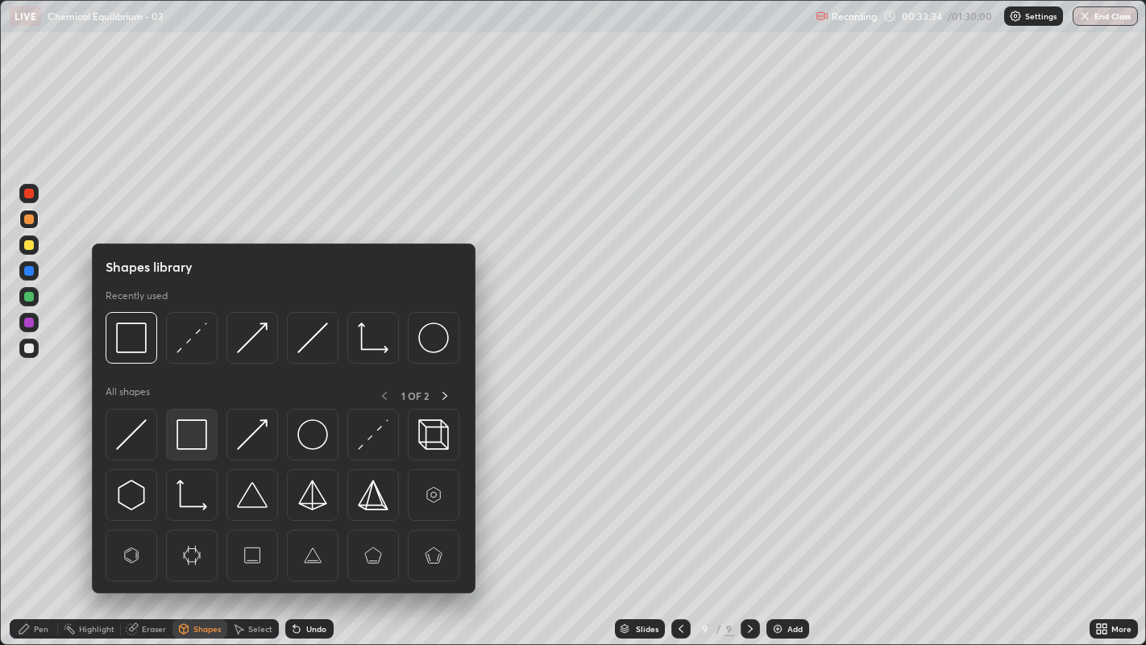
click at [196, 425] on img at bounding box center [191, 434] width 31 height 31
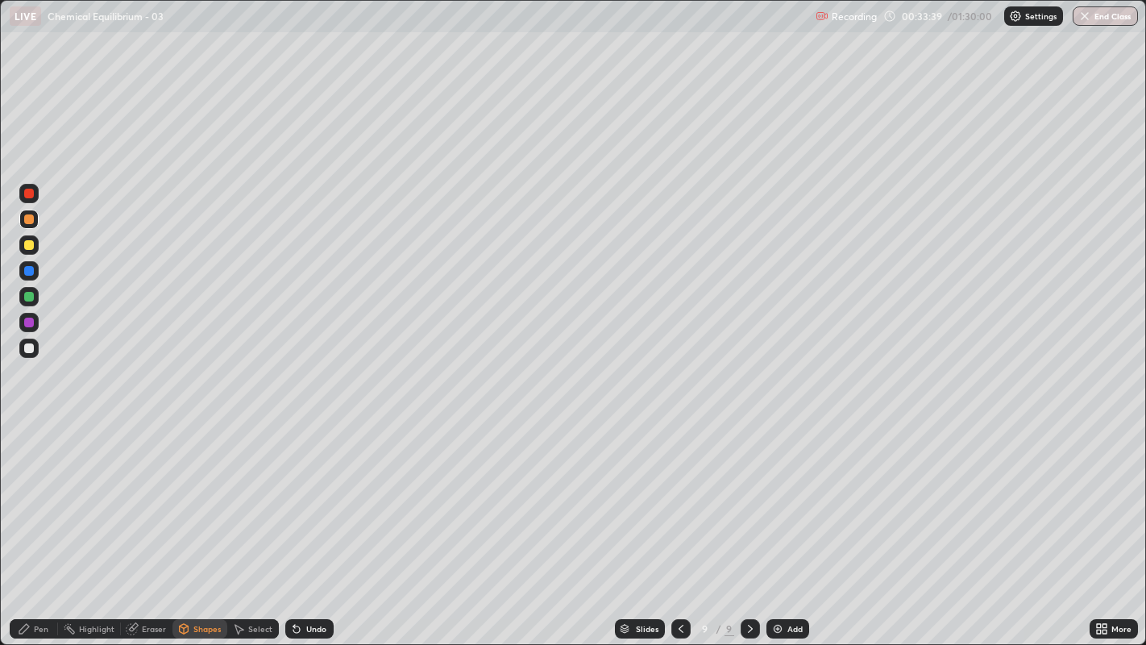
click at [44, 523] on div "Pen" at bounding box center [41, 628] width 15 height 8
click at [31, 347] on div at bounding box center [29, 348] width 10 height 10
click at [155, 523] on div "Eraser" at bounding box center [154, 628] width 24 height 8
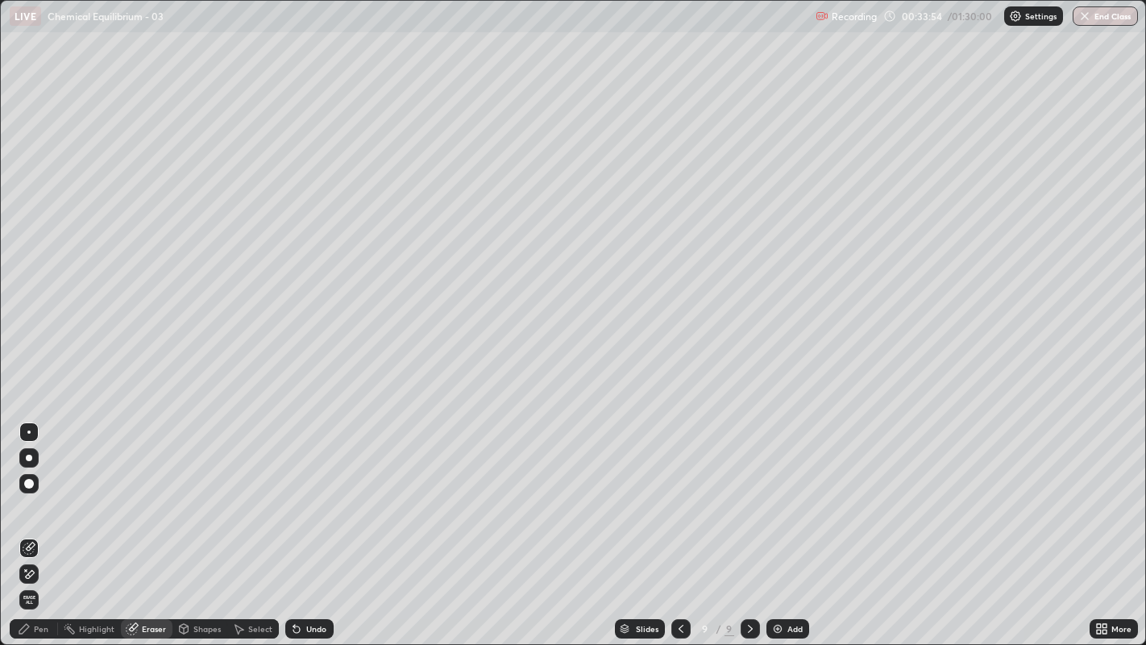
click at [40, 523] on div "Pen" at bounding box center [41, 628] width 15 height 8
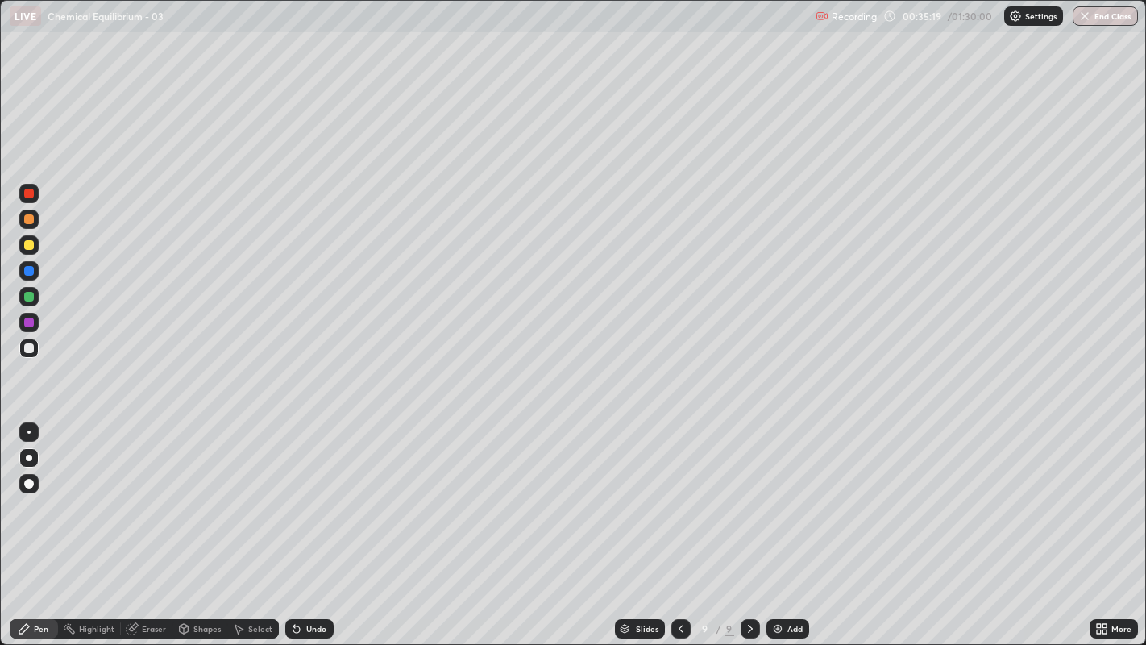
click at [788, 523] on div "Add" at bounding box center [794, 628] width 15 height 8
click at [31, 348] on div at bounding box center [29, 348] width 10 height 10
click at [791, 523] on div "Add" at bounding box center [794, 628] width 15 height 8
click at [793, 523] on div "Add" at bounding box center [794, 628] width 15 height 8
click at [147, 523] on div "Eraser" at bounding box center [147, 628] width 52 height 19
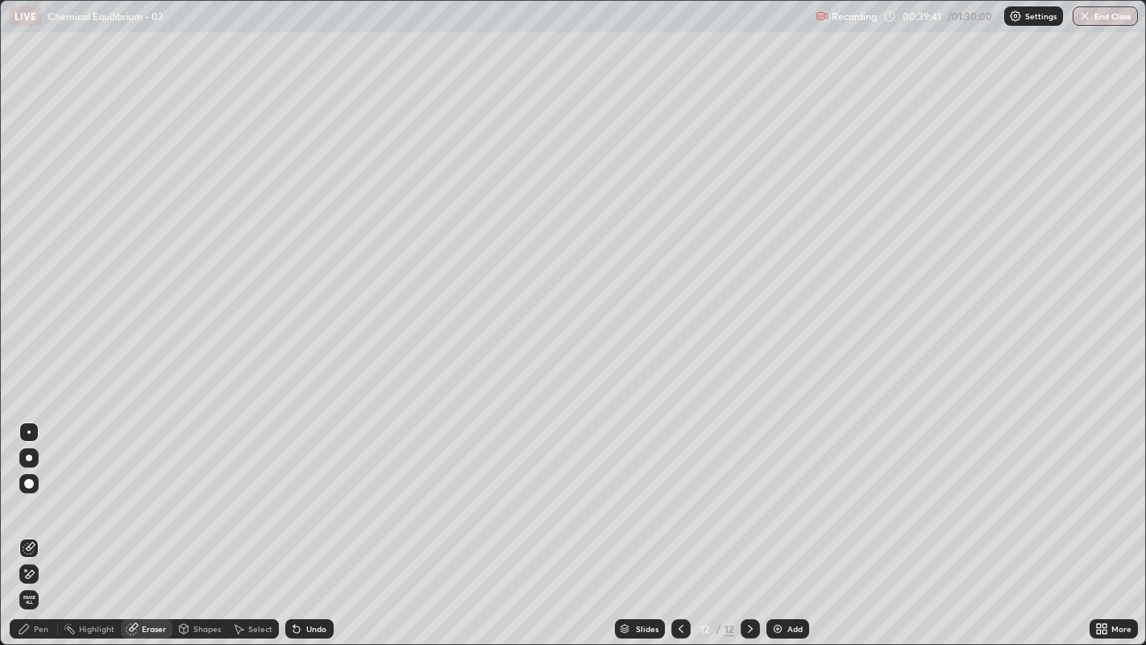
click at [31, 523] on span "Erase all" at bounding box center [29, 600] width 18 height 10
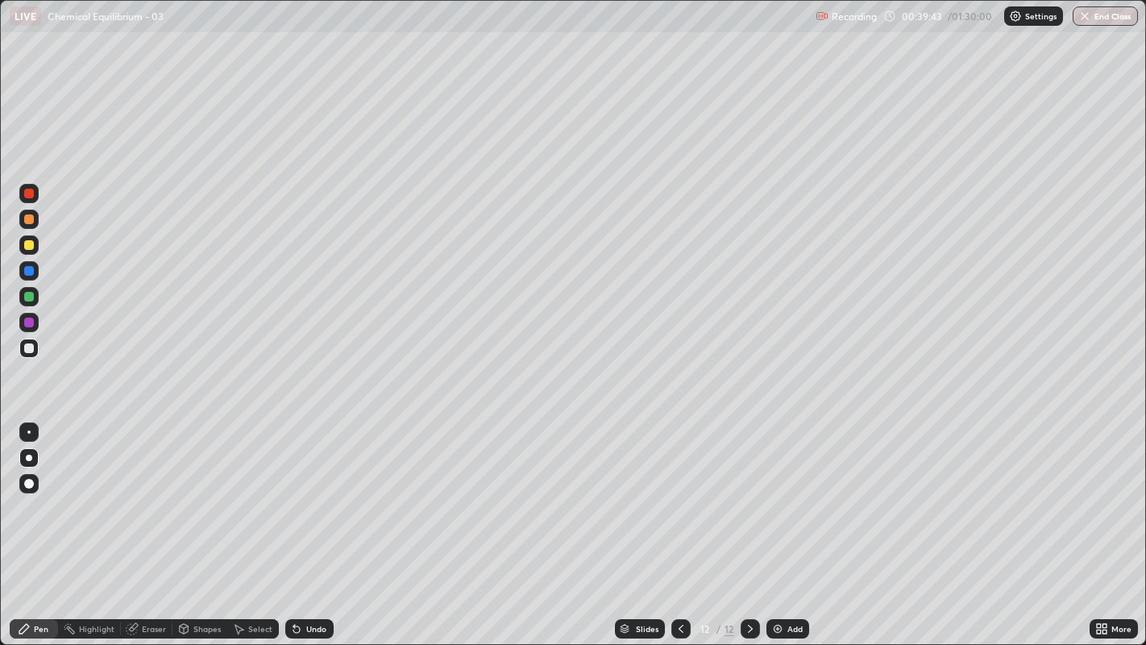
click at [681, 523] on icon at bounding box center [680, 628] width 13 height 13
click at [748, 523] on icon at bounding box center [750, 628] width 13 height 13
click at [30, 296] on div at bounding box center [29, 297] width 10 height 10
click at [28, 352] on div at bounding box center [29, 348] width 10 height 10
click at [315, 523] on div "Undo" at bounding box center [316, 628] width 20 height 8
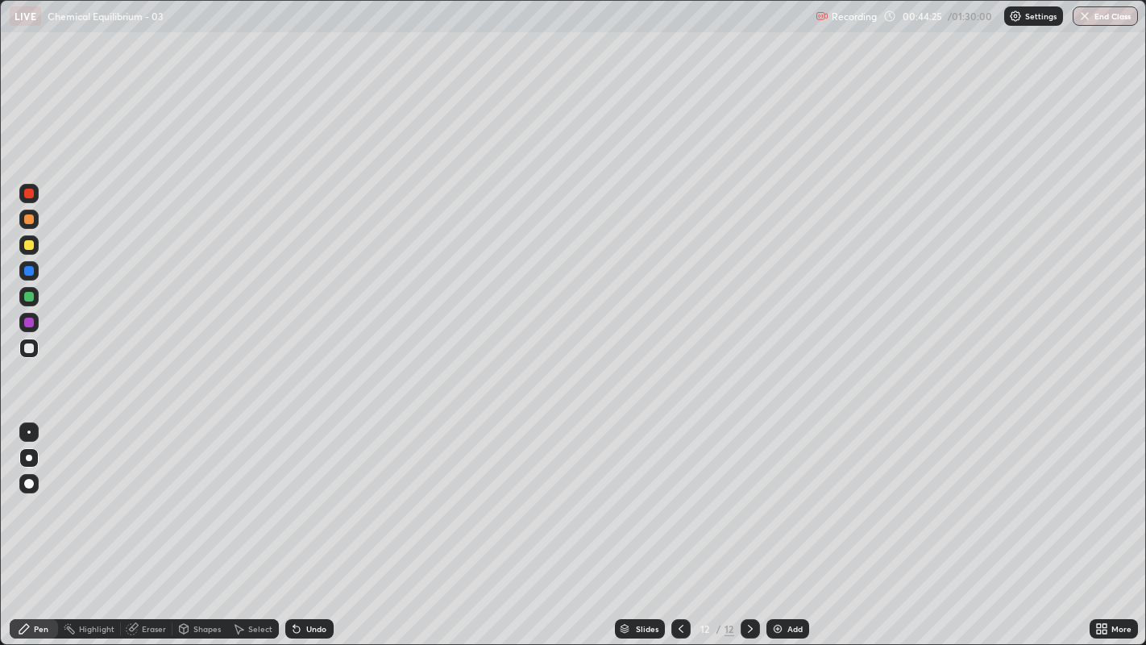
click at [779, 523] on img at bounding box center [777, 628] width 13 height 13
click at [151, 523] on div "Eraser" at bounding box center [154, 628] width 24 height 8
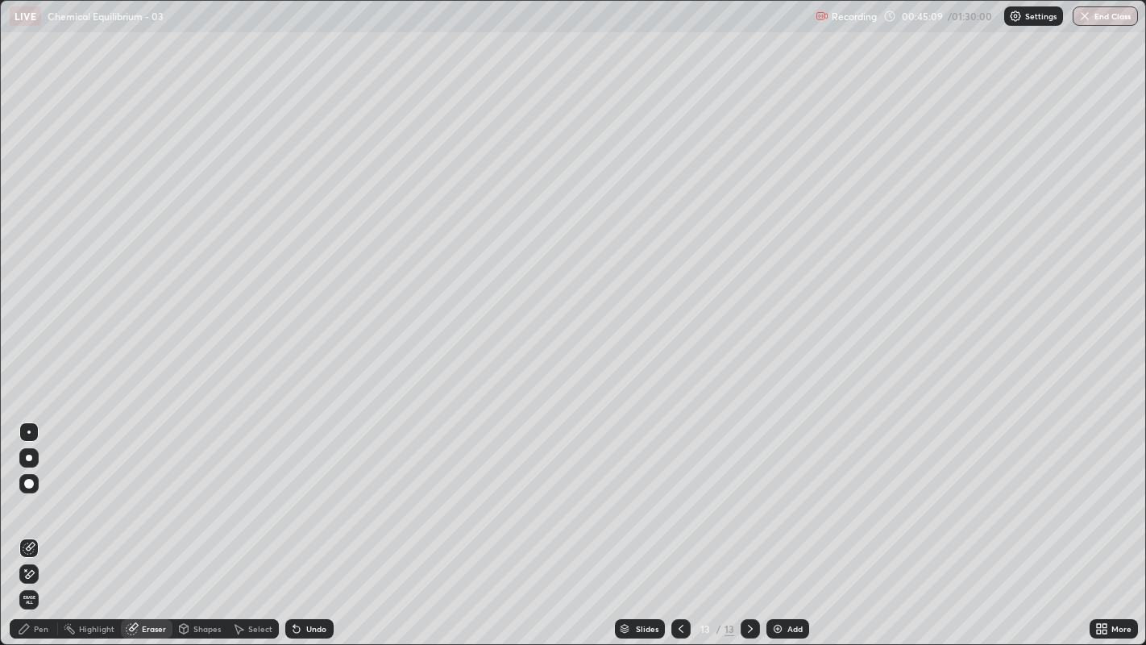
click at [30, 523] on icon at bounding box center [24, 628] width 13 height 13
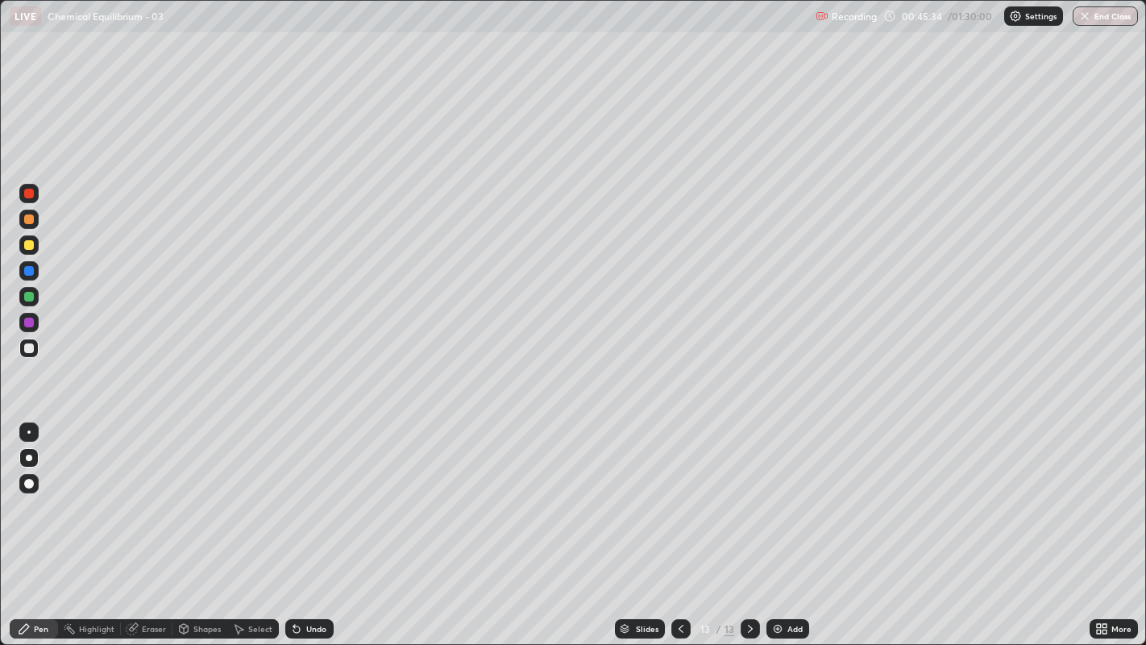
click at [316, 523] on div "Undo" at bounding box center [316, 628] width 20 height 8
click at [678, 523] on icon at bounding box center [680, 628] width 13 height 13
click at [748, 523] on icon at bounding box center [750, 628] width 5 height 8
click at [782, 523] on div "Add" at bounding box center [787, 628] width 43 height 19
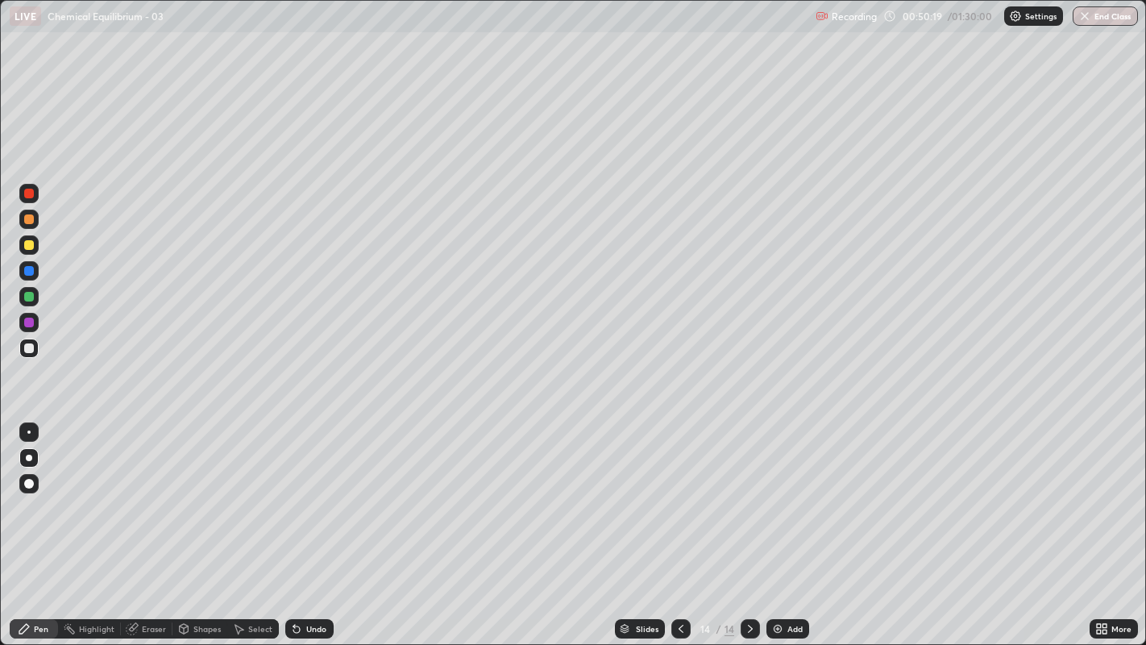
click at [203, 523] on div "Shapes" at bounding box center [206, 628] width 27 height 8
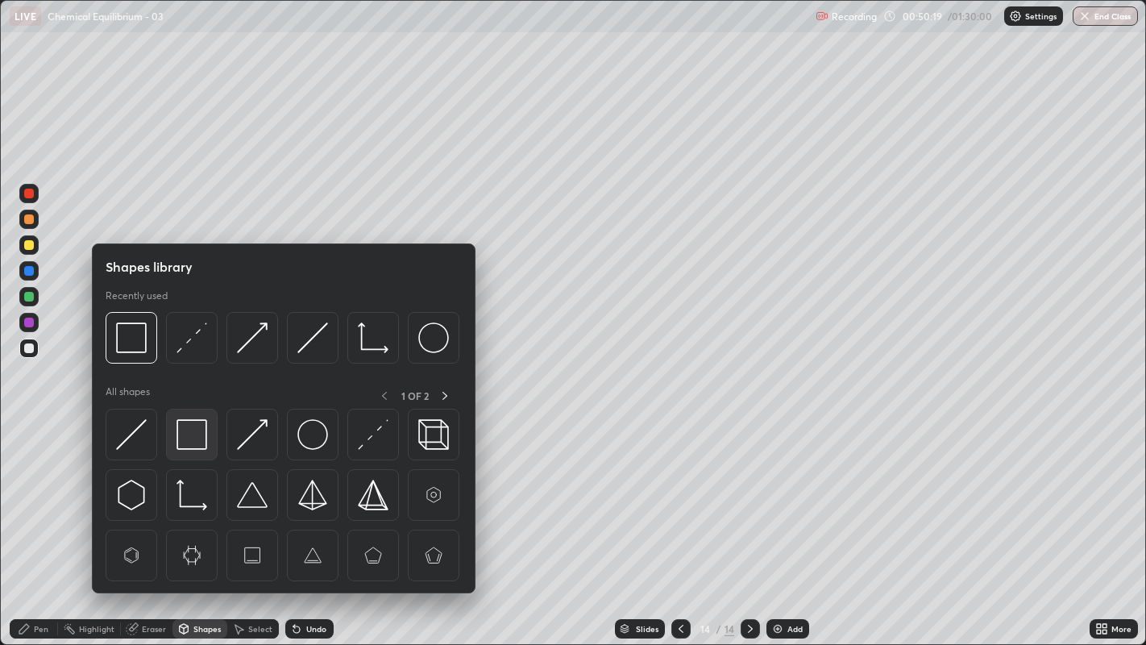
click at [191, 434] on img at bounding box center [191, 434] width 31 height 31
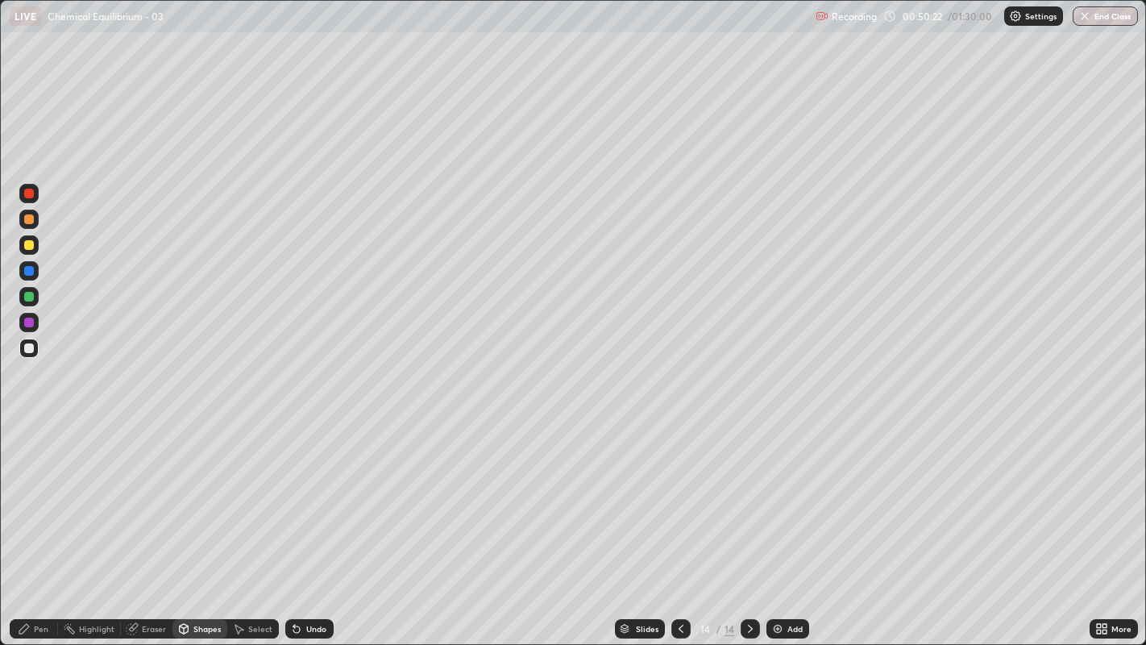
click at [32, 523] on div "Pen" at bounding box center [34, 628] width 48 height 19
click at [28, 297] on div at bounding box center [29, 297] width 10 height 10
click at [27, 351] on div at bounding box center [29, 348] width 10 height 10
click at [29, 270] on div at bounding box center [29, 271] width 10 height 10
click at [35, 350] on div at bounding box center [28, 347] width 19 height 19
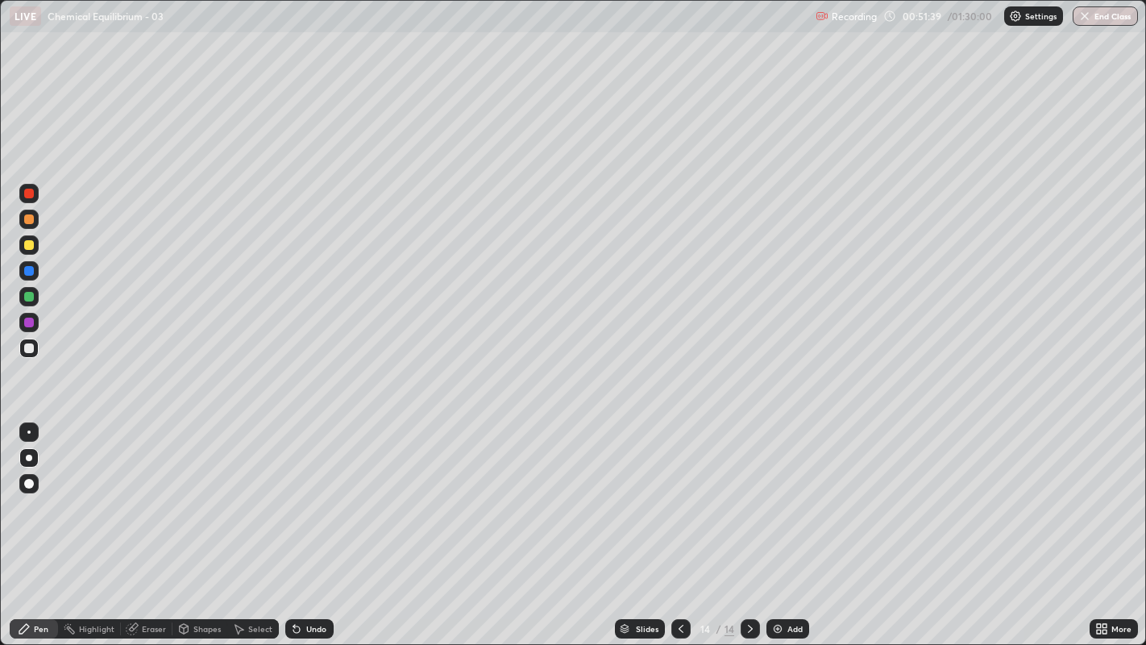
click at [196, 523] on div "Shapes" at bounding box center [206, 628] width 27 height 8
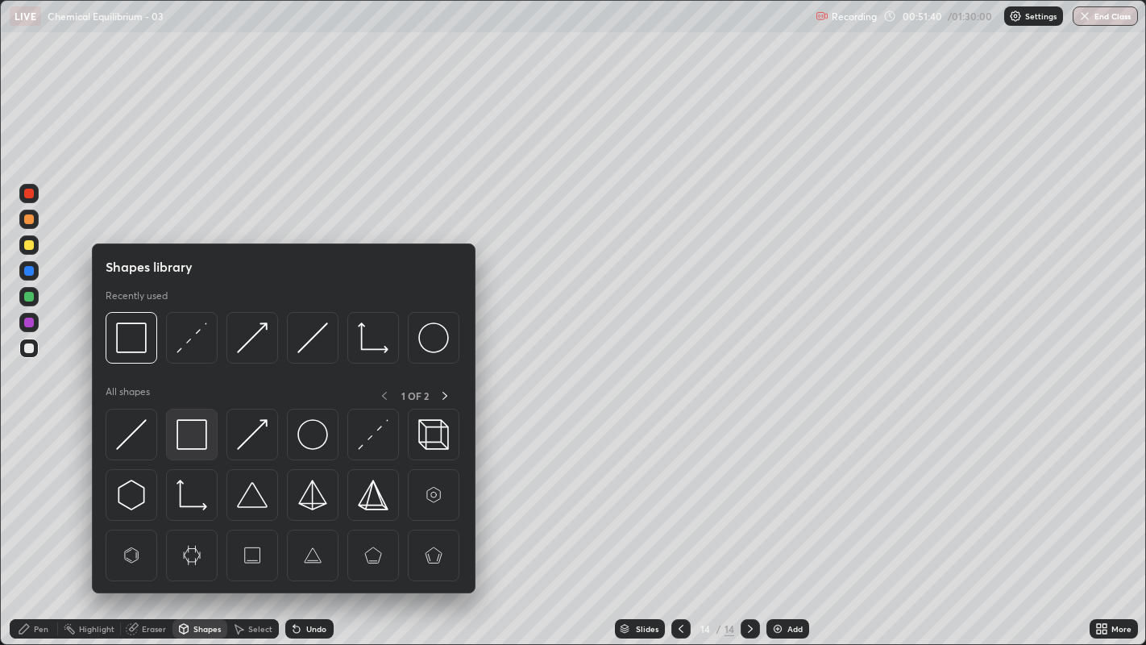
click at [189, 434] on img at bounding box center [191, 434] width 31 height 31
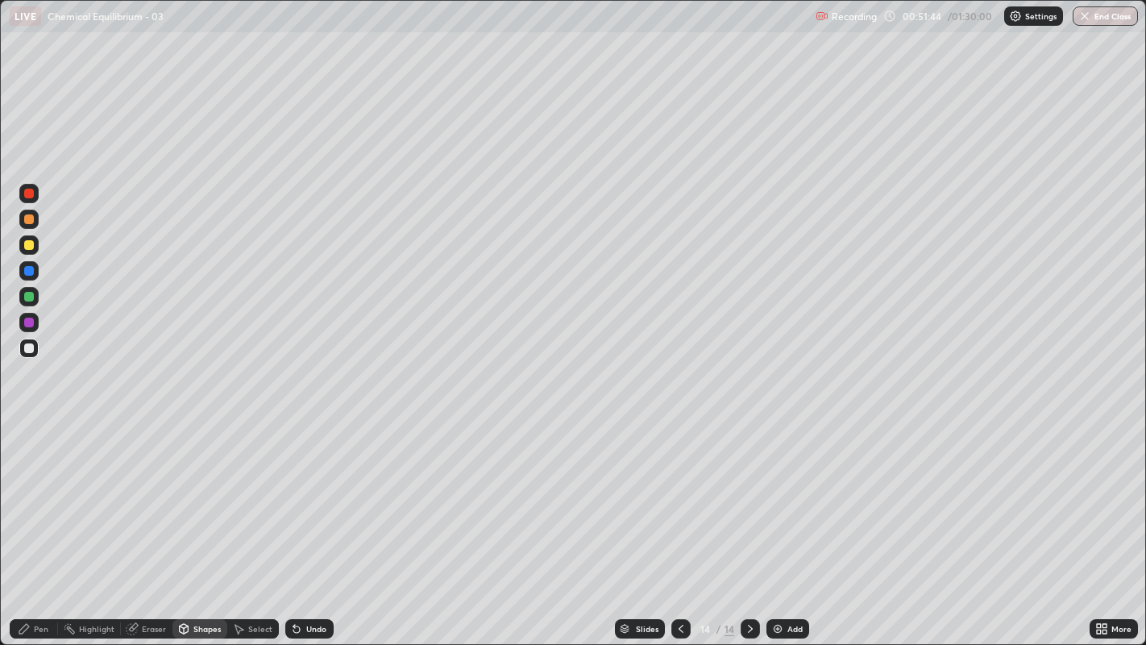
click at [48, 523] on div "Pen" at bounding box center [41, 628] width 15 height 8
click at [782, 523] on div "Add" at bounding box center [787, 628] width 43 height 19
click at [29, 243] on div at bounding box center [29, 245] width 10 height 10
click at [306, 523] on div "Undo" at bounding box center [316, 628] width 20 height 8
click at [793, 523] on div "Add" at bounding box center [794, 628] width 15 height 8
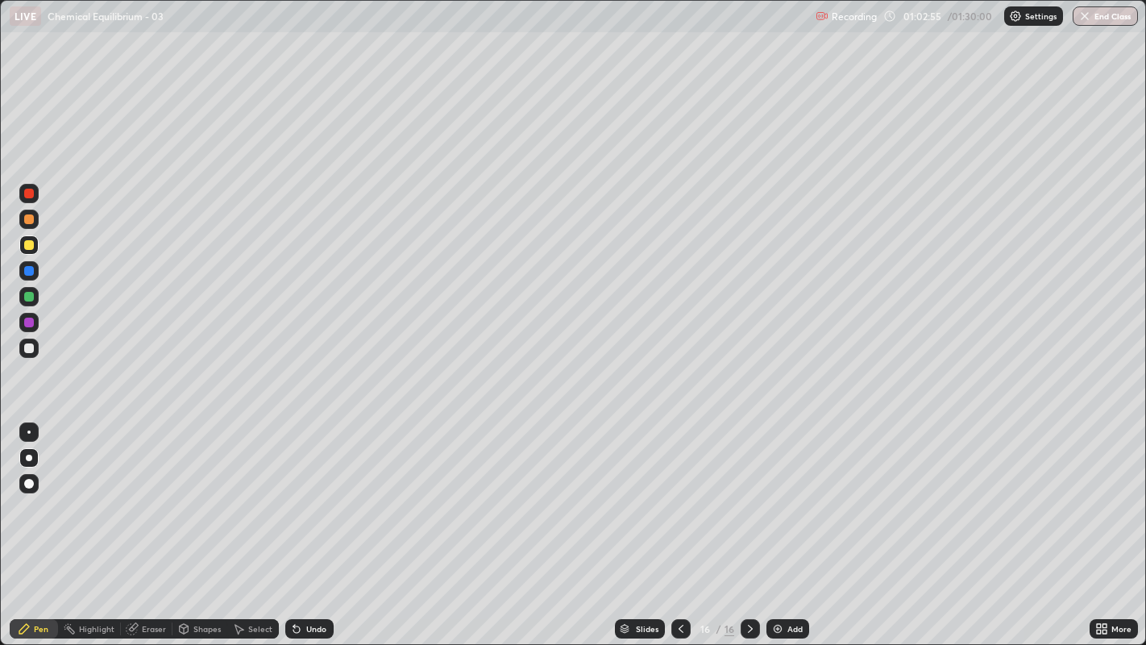
click at [28, 457] on div at bounding box center [29, 457] width 6 height 6
click at [30, 346] on div at bounding box center [29, 348] width 10 height 10
click at [28, 292] on div at bounding box center [29, 297] width 10 height 10
click at [28, 348] on div at bounding box center [29, 348] width 10 height 10
click at [210, 523] on div "Shapes" at bounding box center [206, 628] width 27 height 8
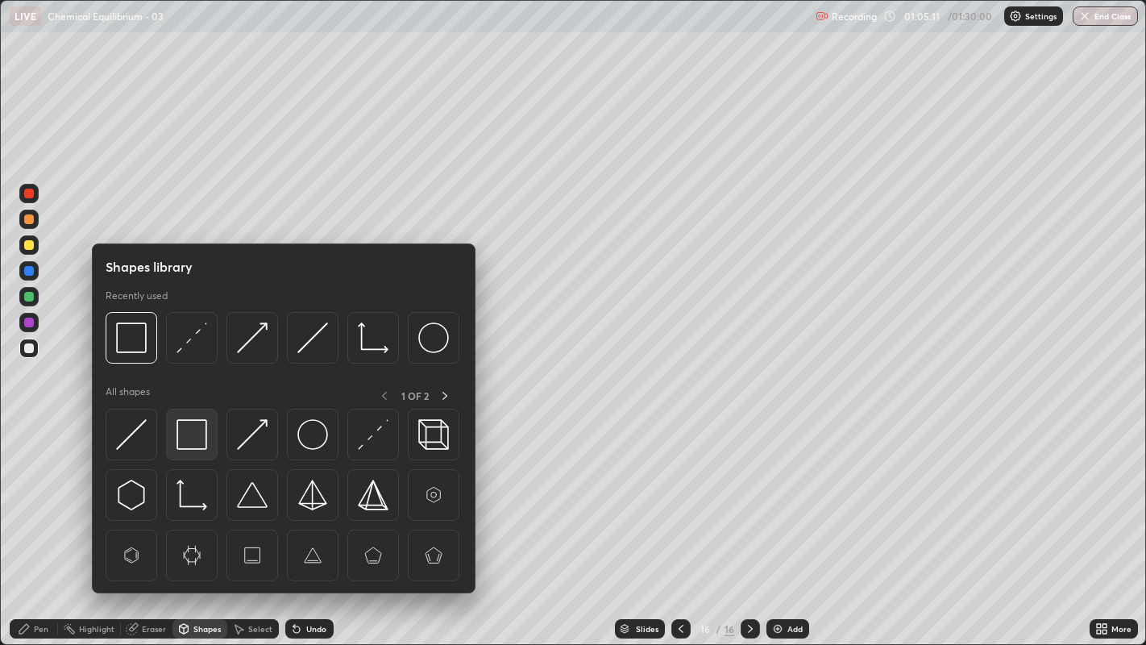
click at [193, 434] on img at bounding box center [191, 434] width 31 height 31
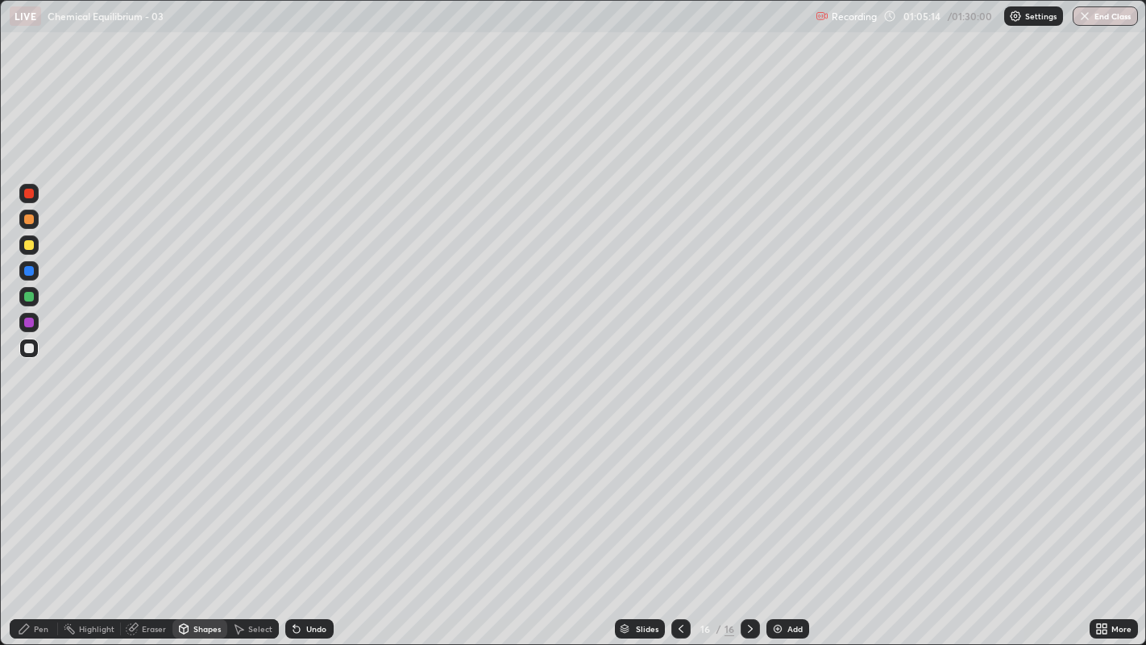
click at [41, 523] on div "Pen" at bounding box center [41, 628] width 15 height 8
click at [787, 523] on div "Add" at bounding box center [794, 628] width 15 height 8
click at [152, 523] on div "Eraser" at bounding box center [154, 628] width 24 height 8
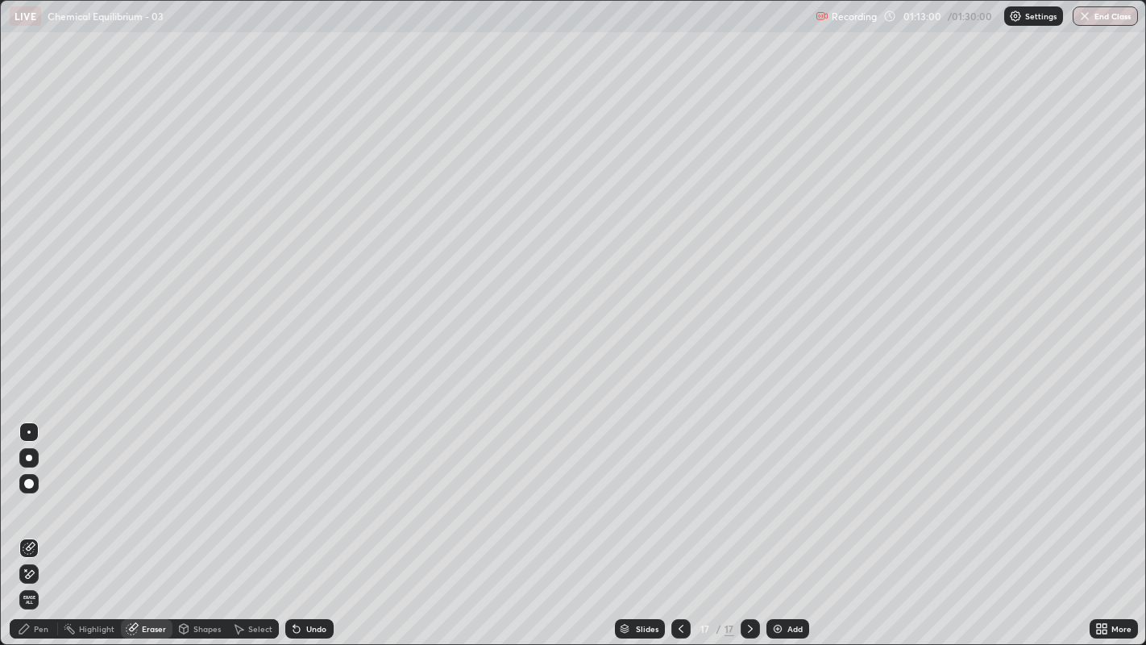
click at [27, 523] on span "Erase all" at bounding box center [29, 600] width 18 height 10
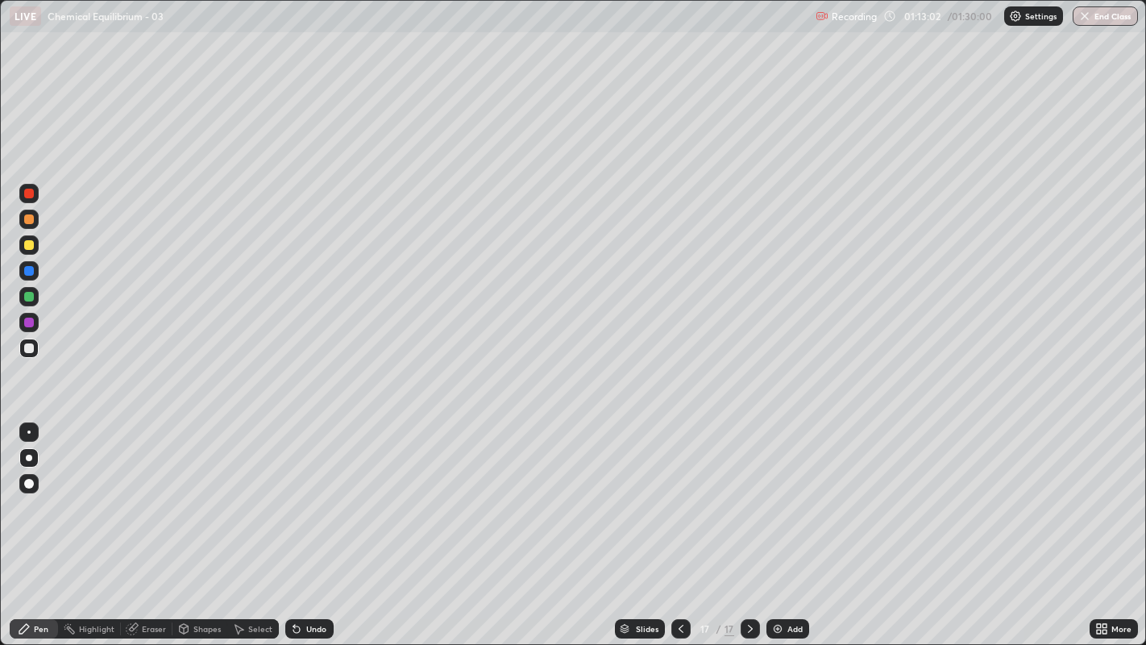
click at [31, 241] on div at bounding box center [29, 245] width 10 height 10
click at [28, 349] on div at bounding box center [29, 348] width 10 height 10
click at [193, 523] on div "Shapes" at bounding box center [206, 628] width 27 height 8
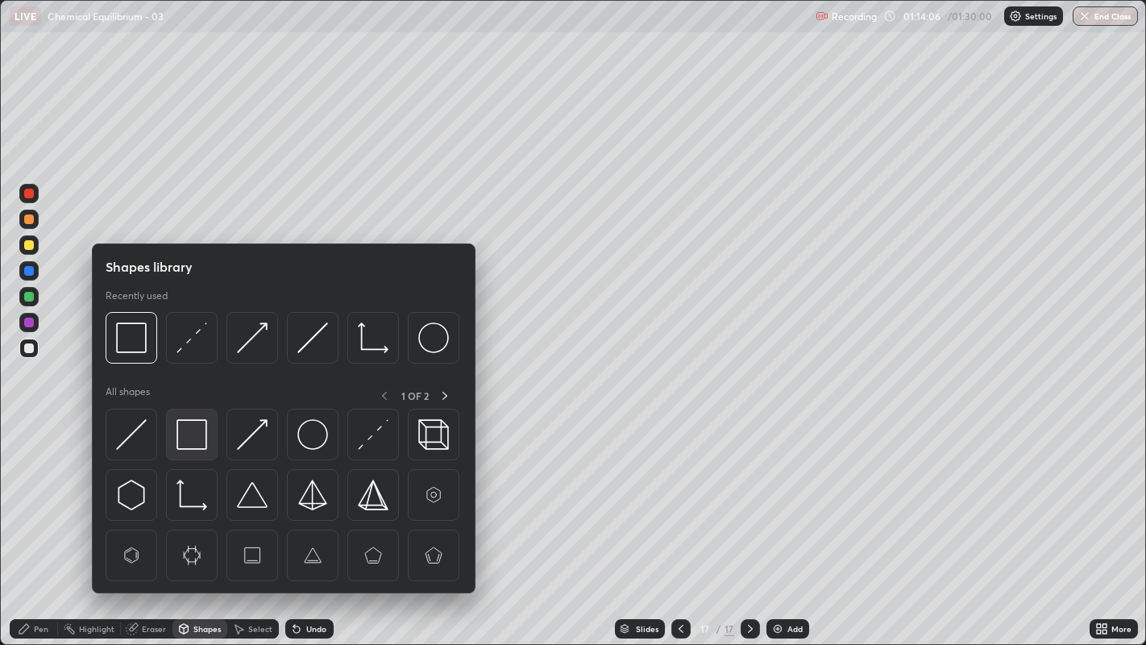
click at [189, 434] on img at bounding box center [191, 434] width 31 height 31
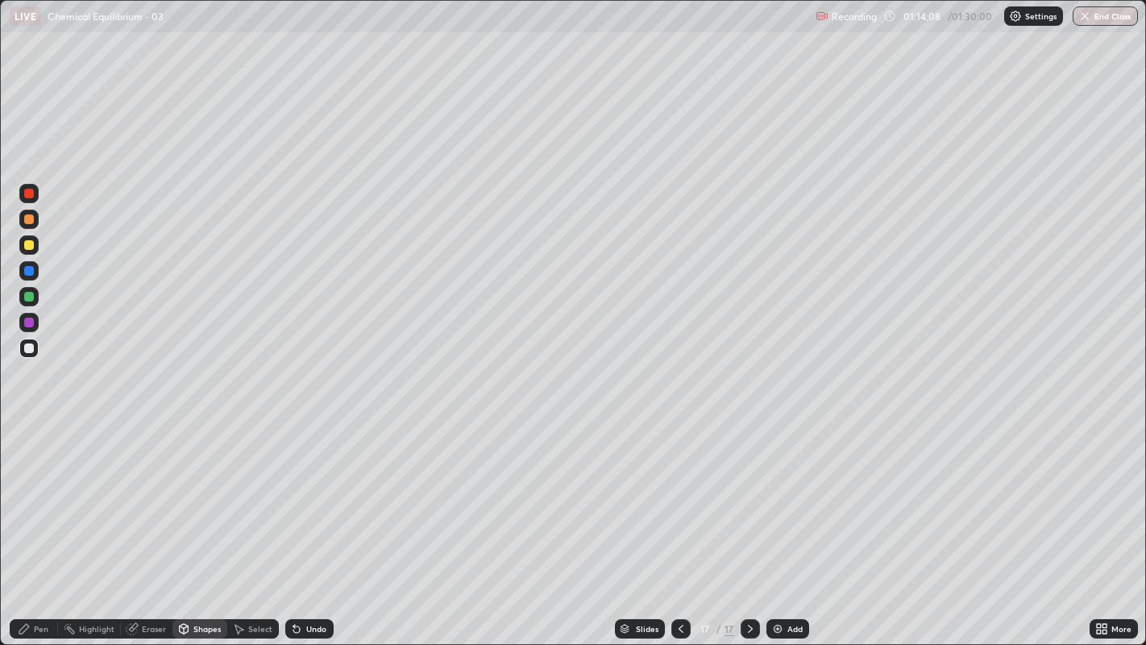
click at [309, 523] on div "Undo" at bounding box center [316, 628] width 20 height 8
click at [303, 523] on div "Undo" at bounding box center [309, 628] width 48 height 19
click at [310, 523] on div "Undo" at bounding box center [316, 628] width 20 height 8
click at [306, 523] on div "Undo" at bounding box center [309, 628] width 48 height 19
click at [24, 523] on icon at bounding box center [24, 629] width 10 height 10
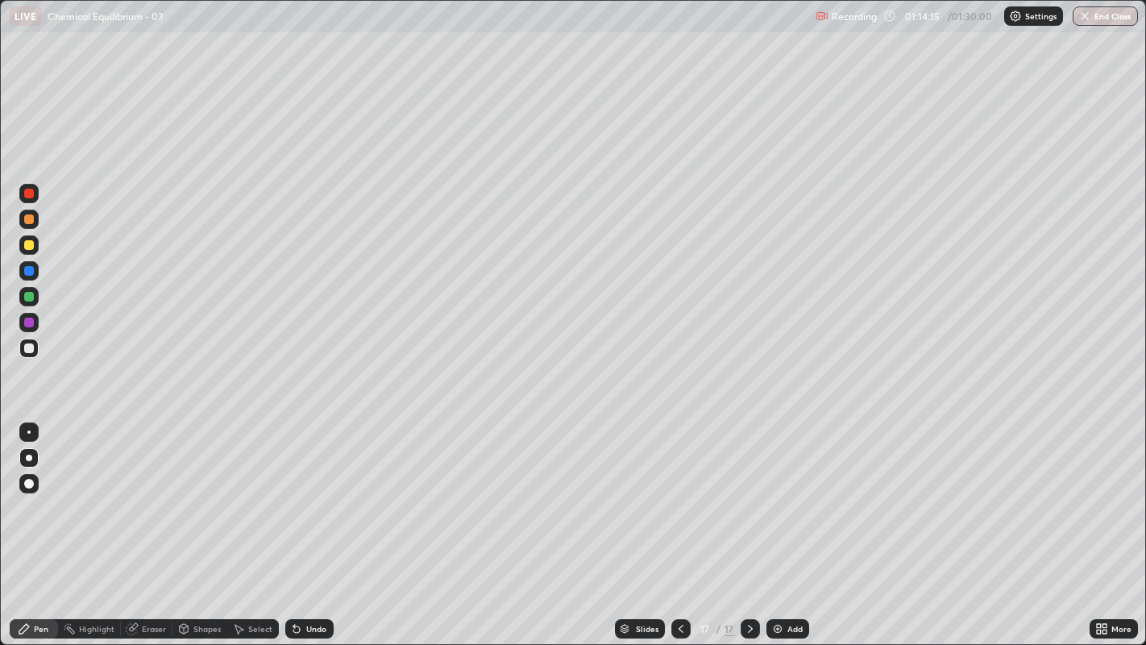
click at [30, 299] on div at bounding box center [29, 297] width 10 height 10
click at [1100, 22] on button "End Class" at bounding box center [1105, 15] width 65 height 19
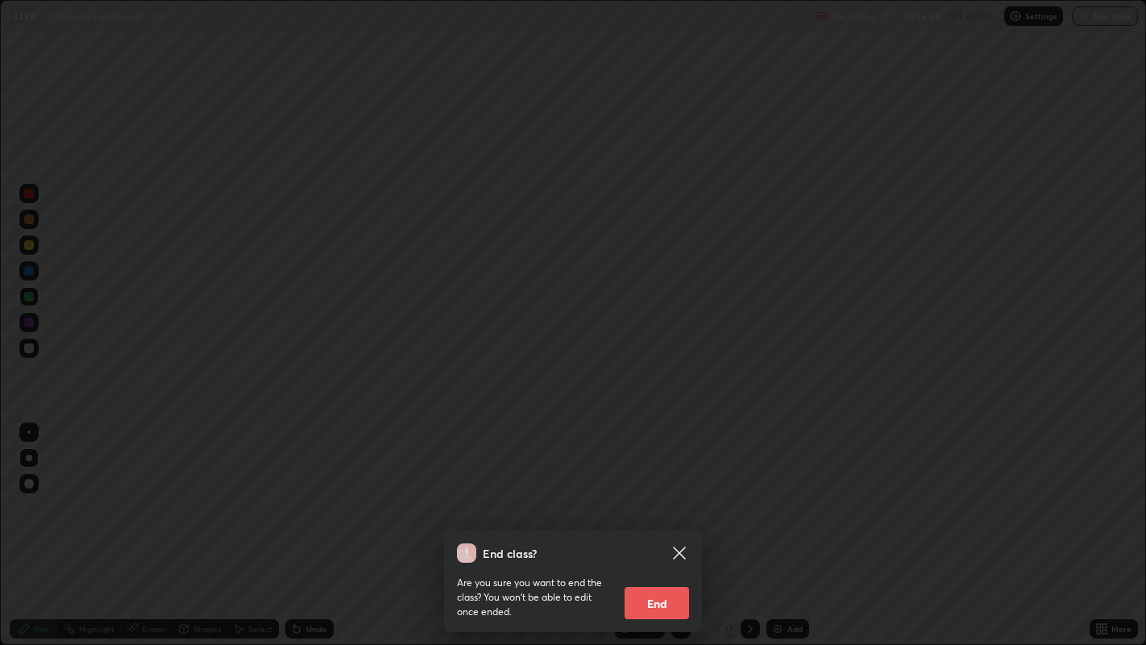
click at [642, 523] on button "End" at bounding box center [656, 603] width 64 height 32
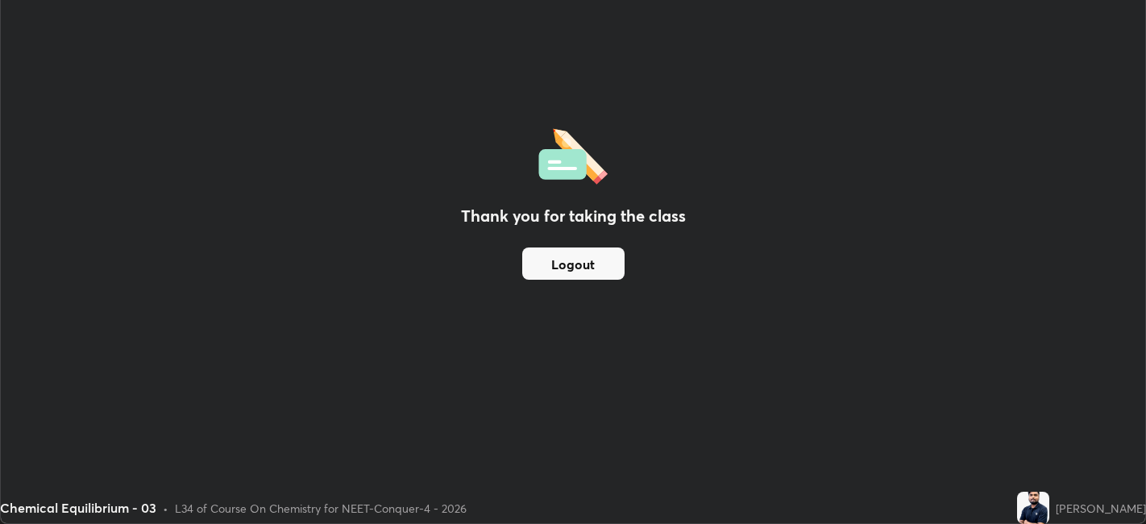
scroll to position [80055, 79432]
